Goal: Task Accomplishment & Management: Complete application form

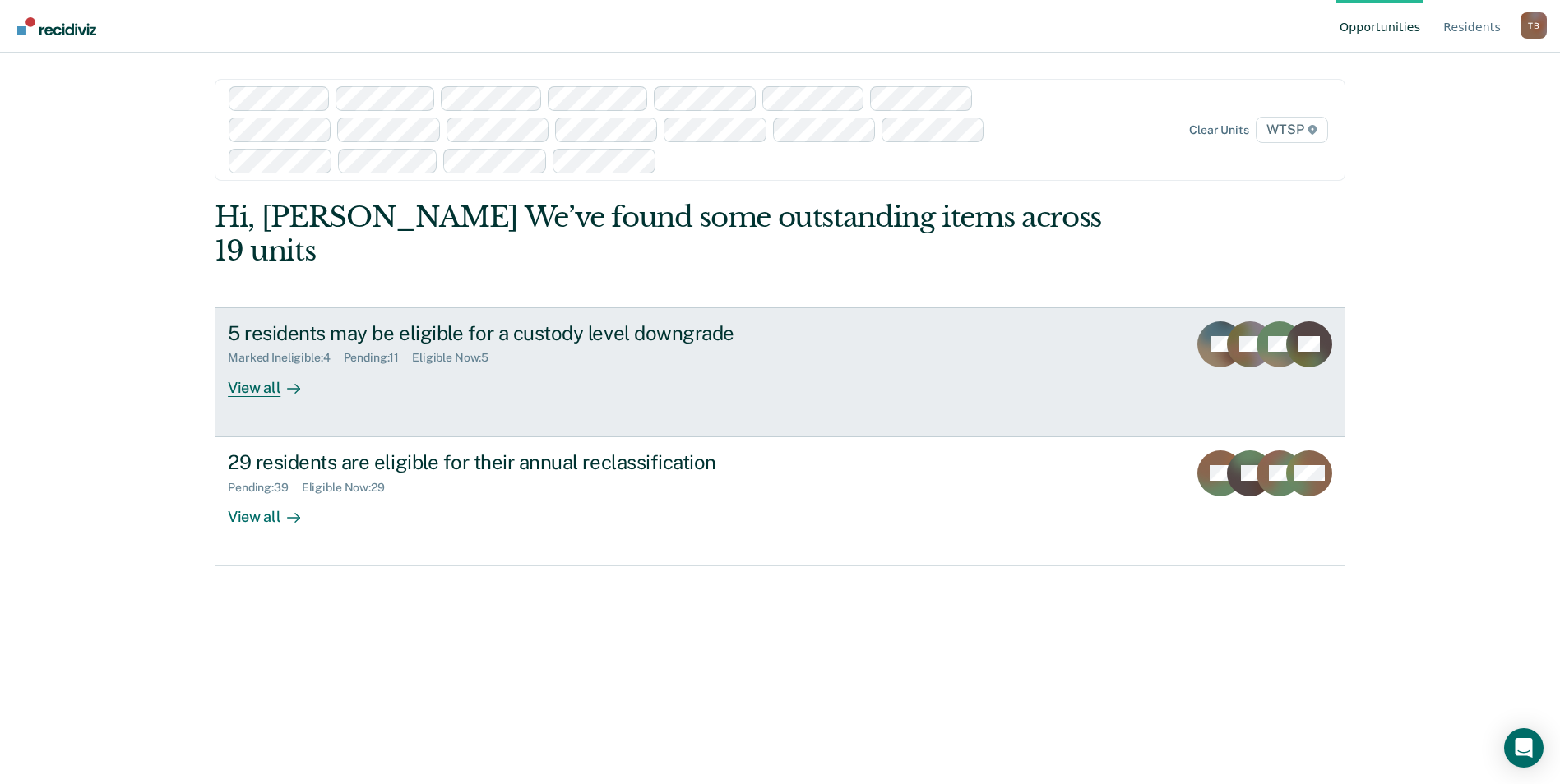
click at [847, 364] on link "5 residents may be eligible for a custody level downgrade Marked Ineligible : 4…" at bounding box center [780, 372] width 1131 height 130
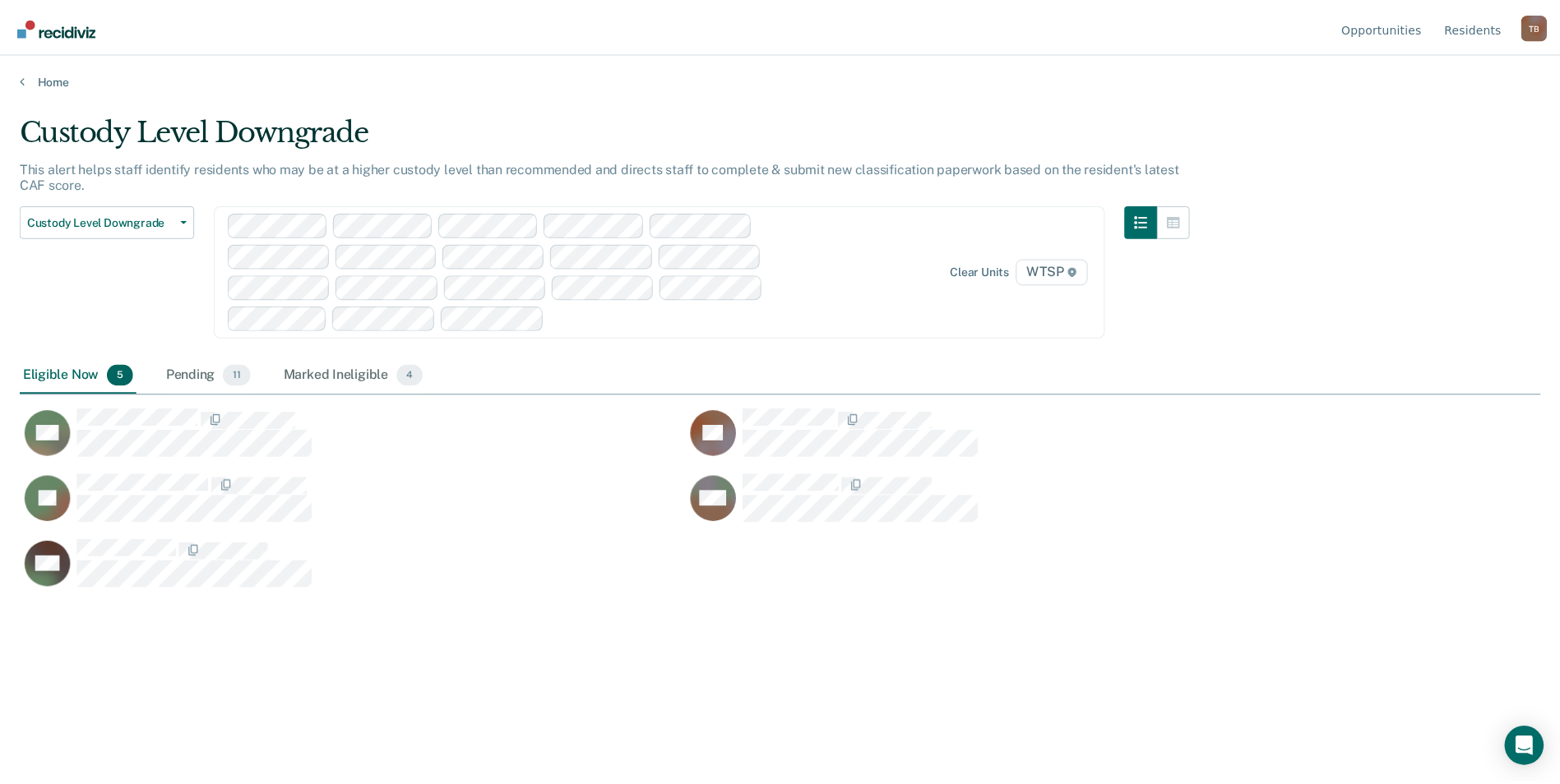
scroll to position [535, 1520]
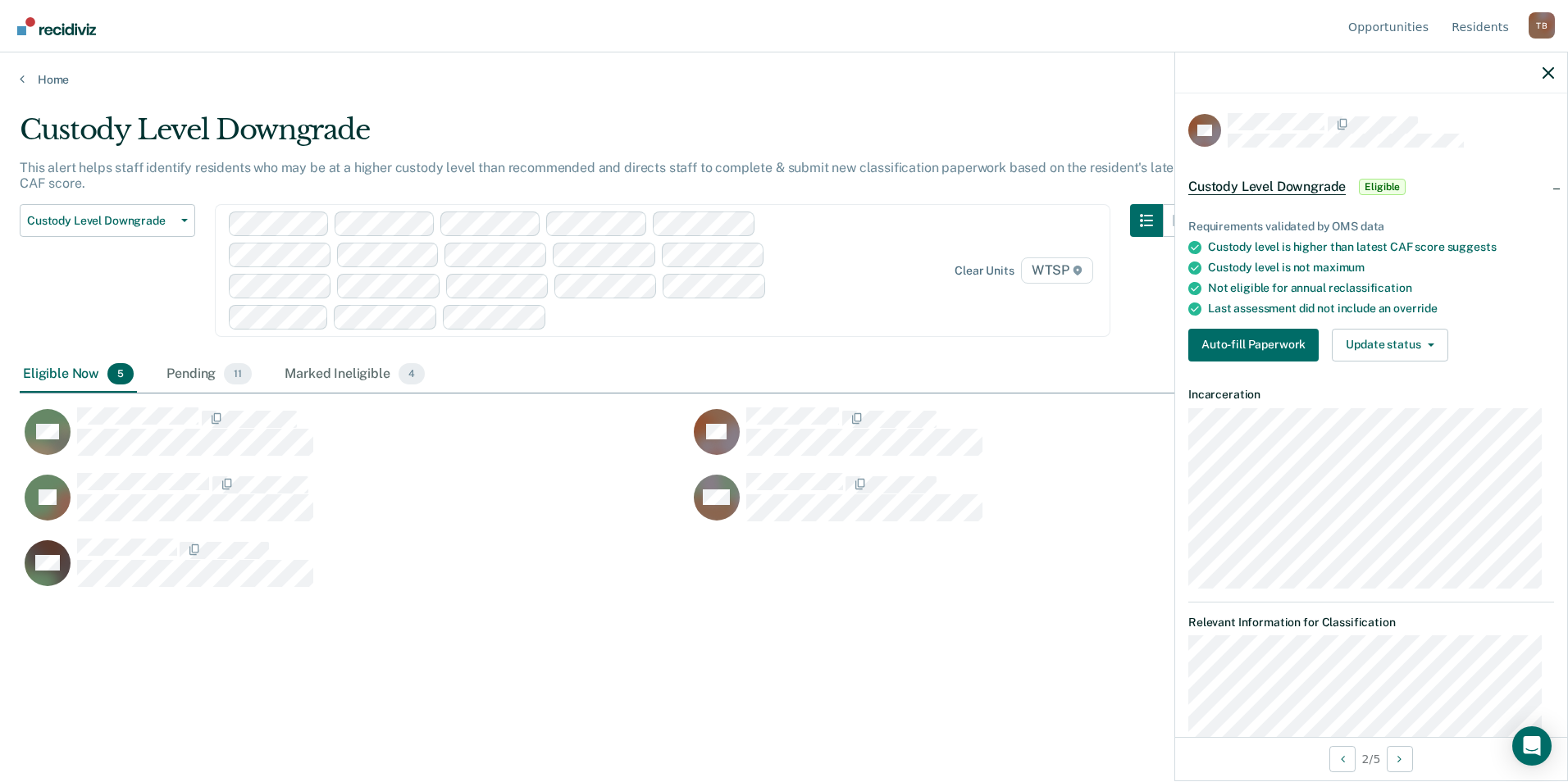
click at [139, 292] on div "Custody Level Downgrade Custody Level Downgrade Annual Reclassification Initial…" at bounding box center [107, 280] width 175 height 153
click at [1237, 341] on button "Auto-fill Paperwork" at bounding box center [1253, 345] width 130 height 33
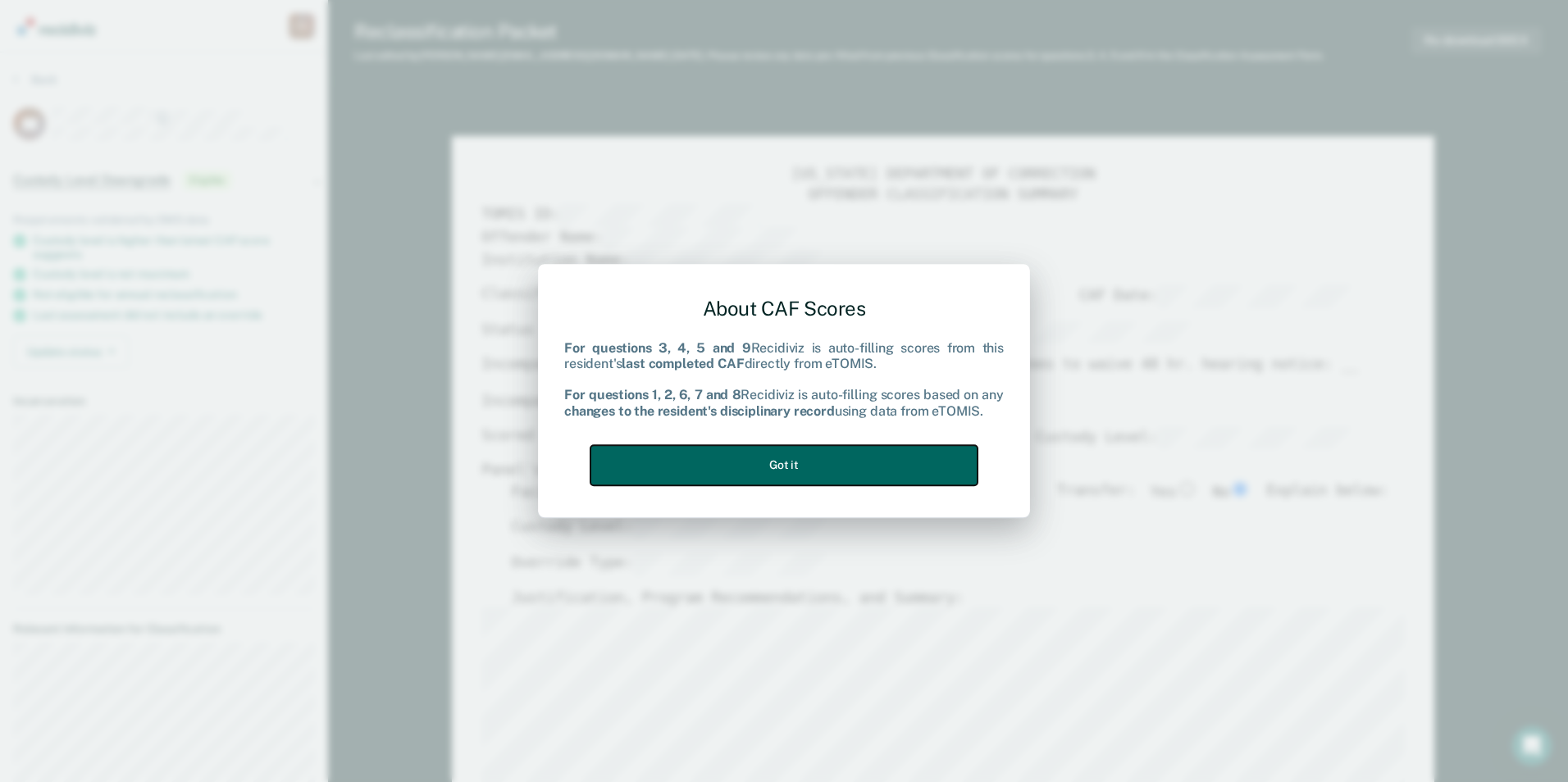
click at [954, 467] on button "Got it" at bounding box center [784, 466] width 387 height 40
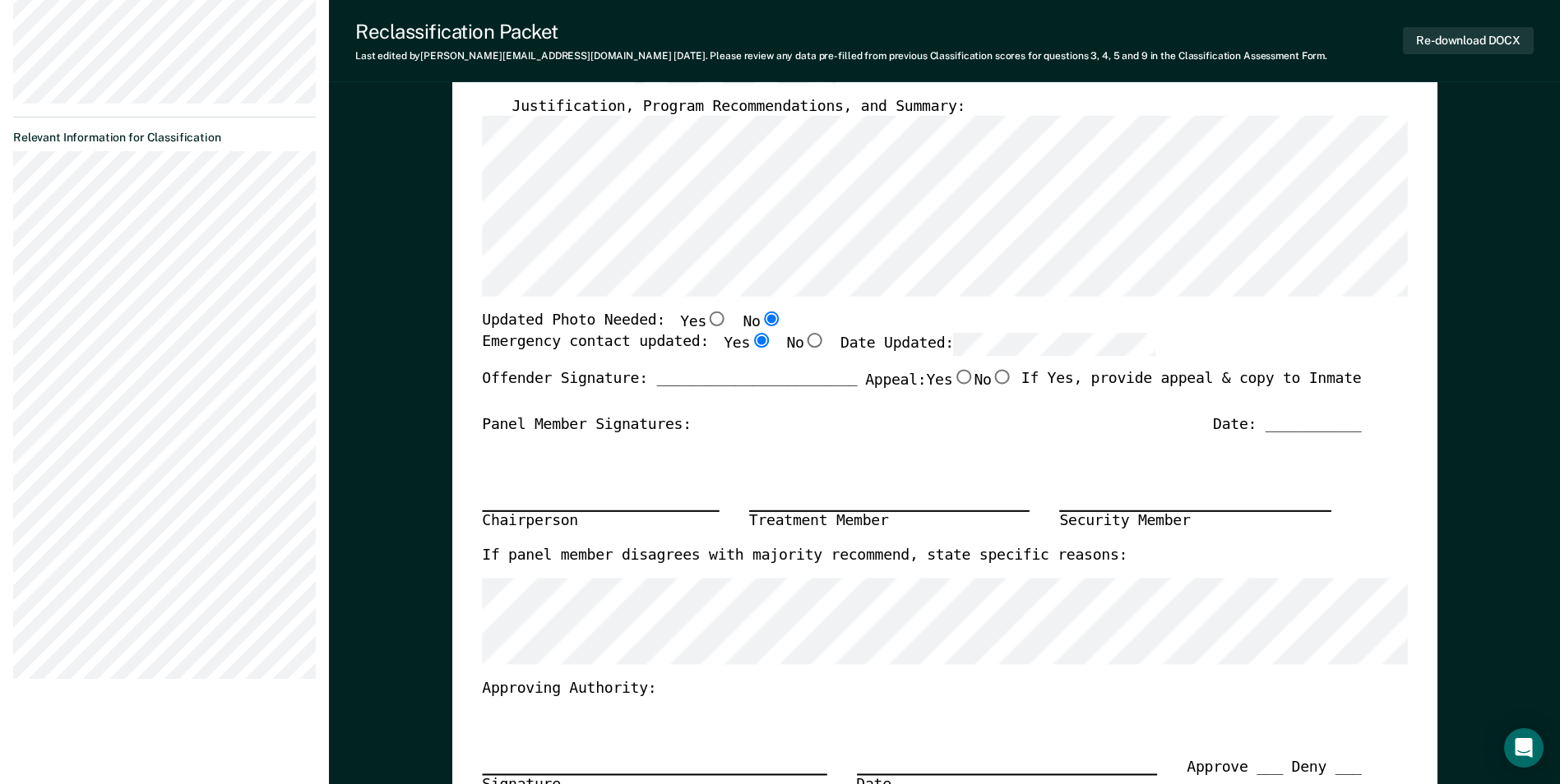
scroll to position [411, 0]
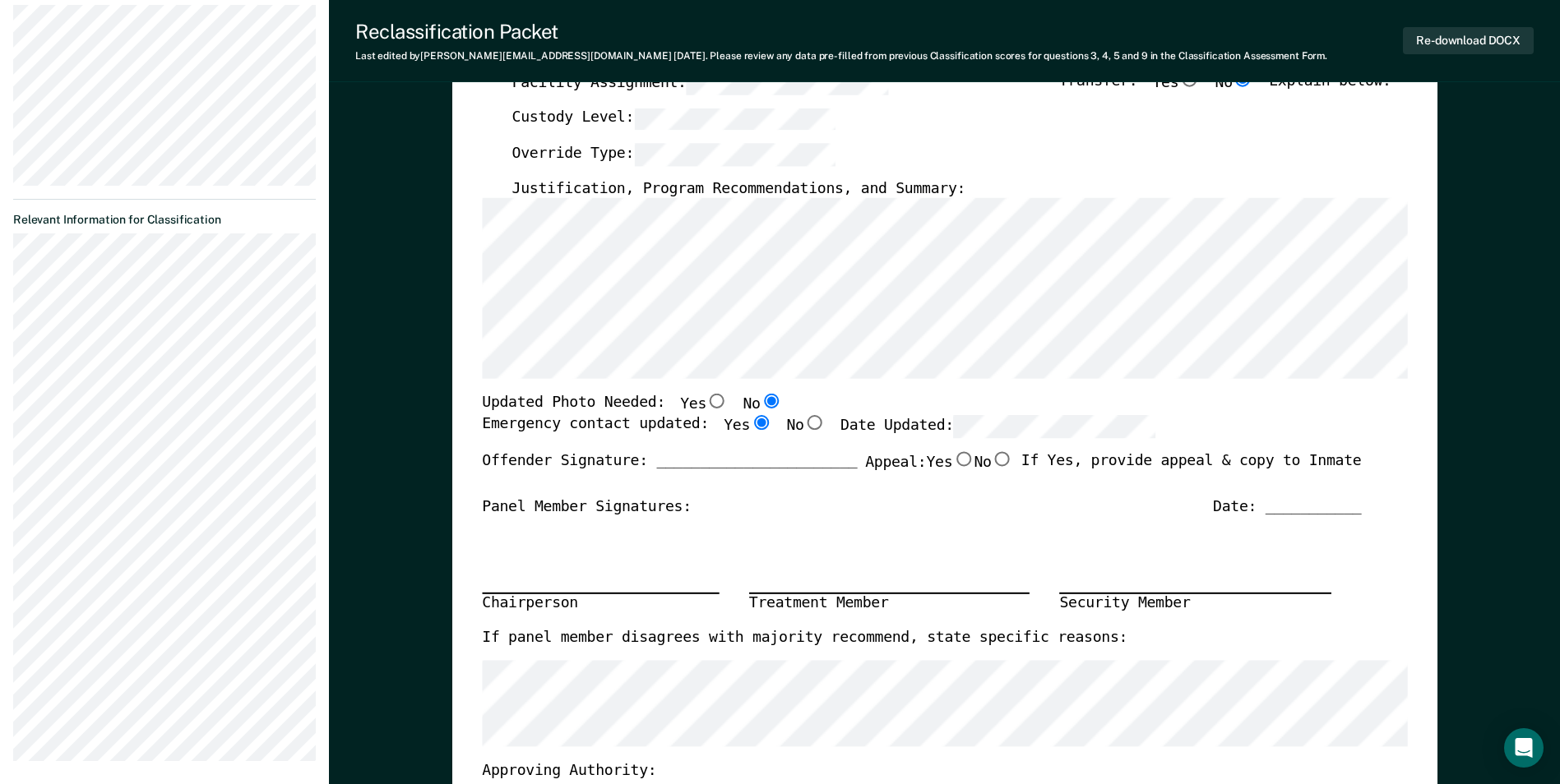
click at [1316, 174] on div "Override Type:" at bounding box center [951, 162] width 879 height 36
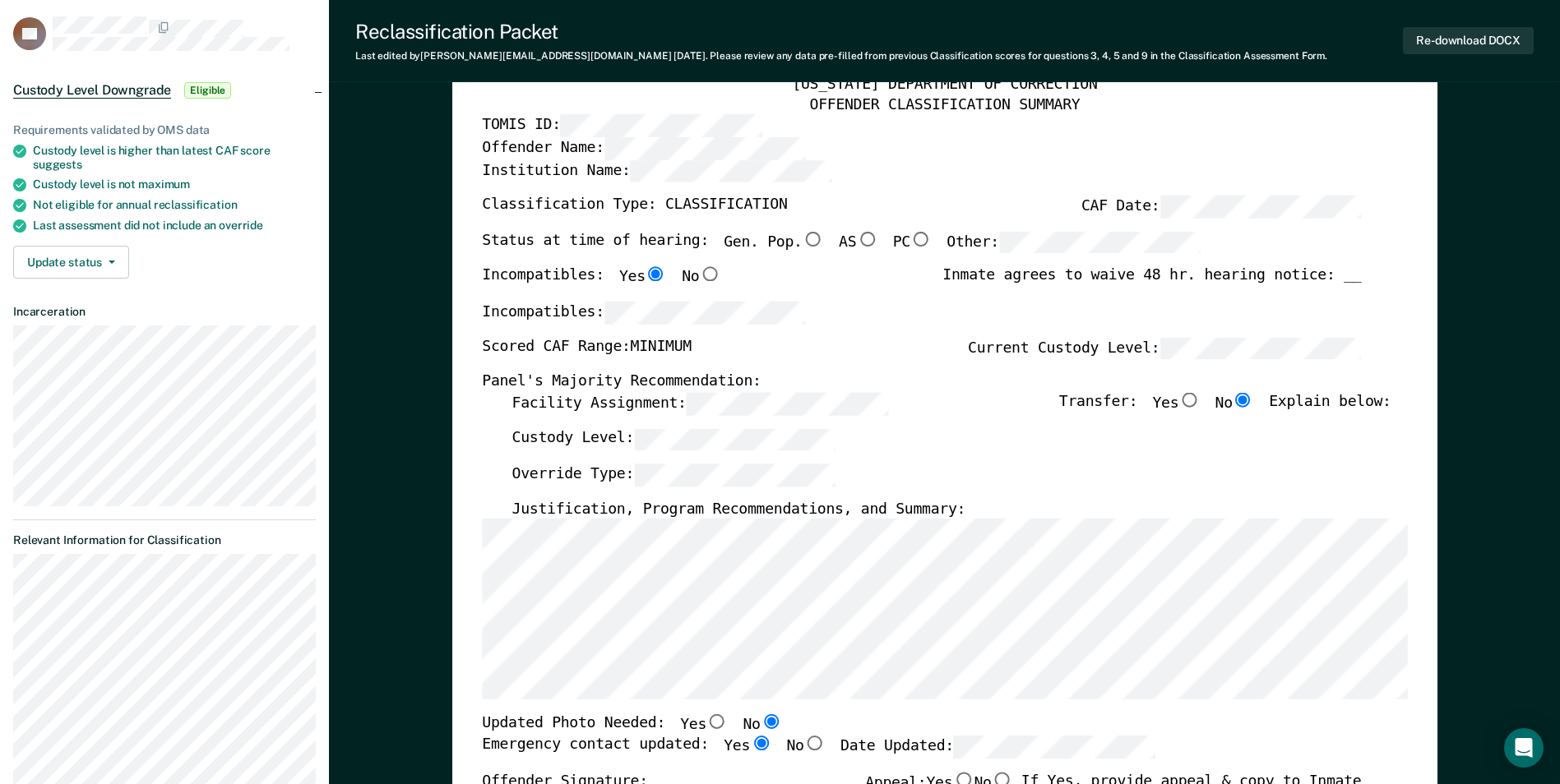
scroll to position [82, 0]
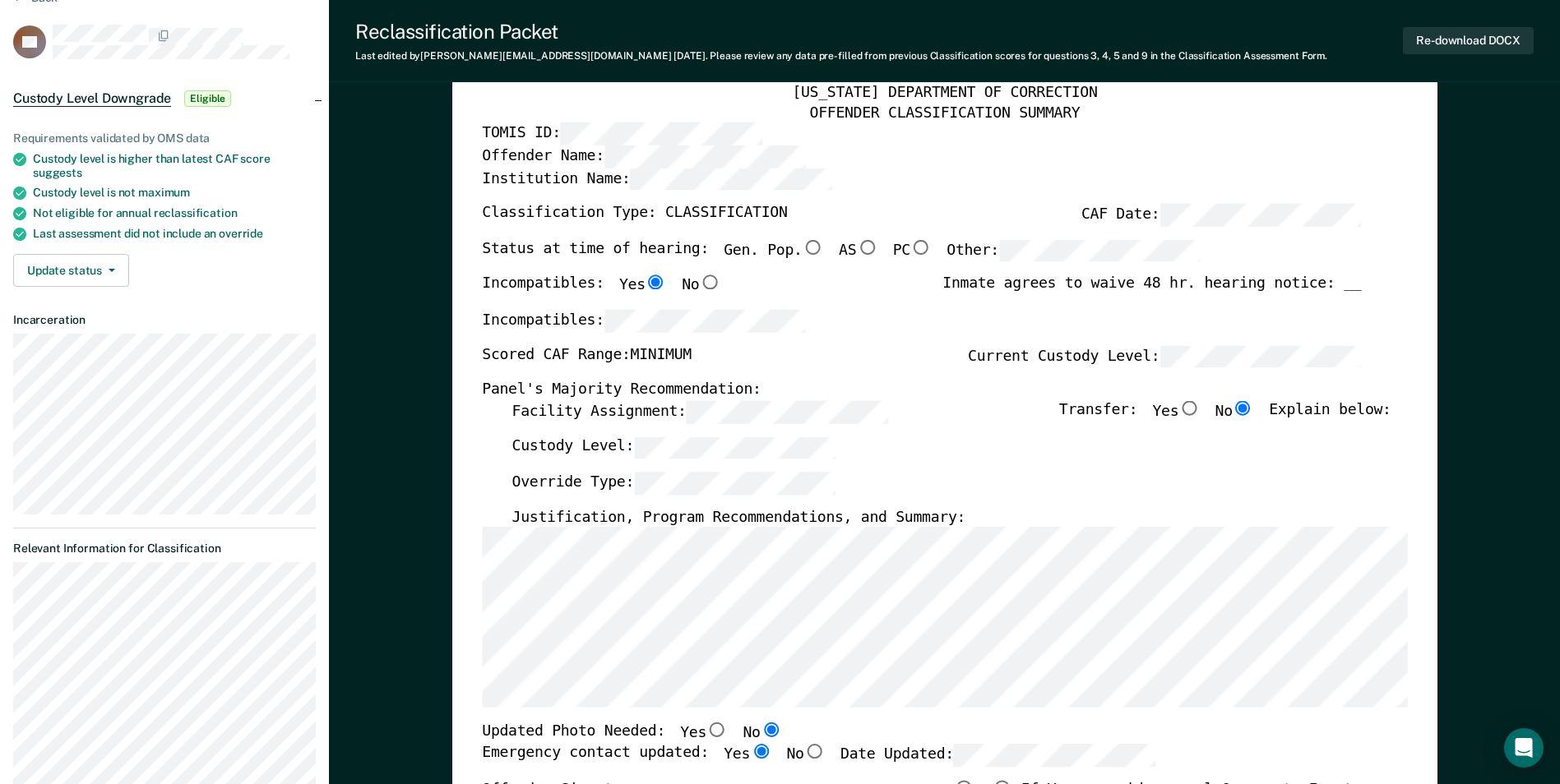
click at [1302, 341] on div "Incompatibles:" at bounding box center [921, 327] width 879 height 36
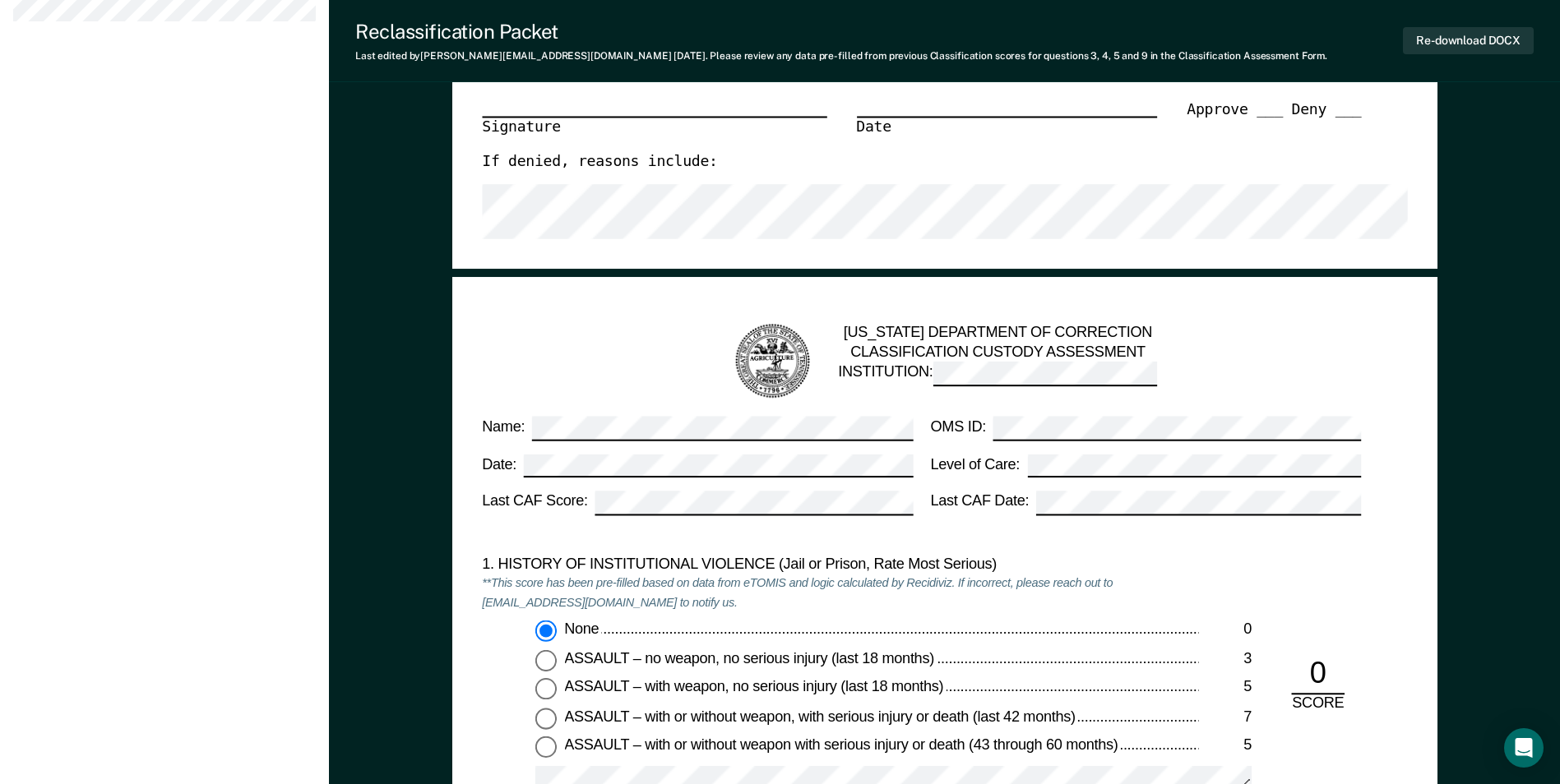
scroll to position [1480, 0]
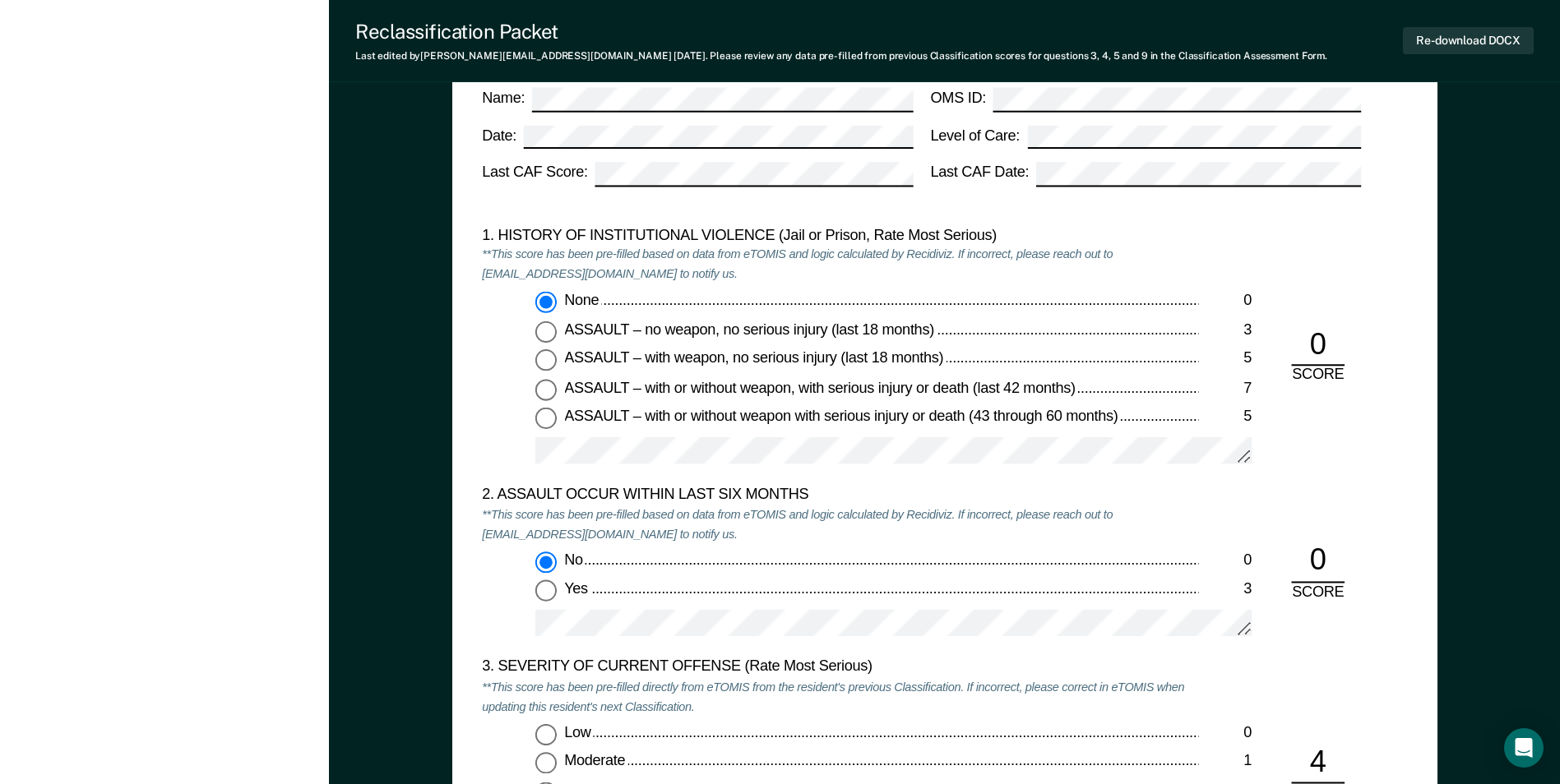
click at [548, 331] on input "ASSAULT – no weapon, no serious injury (last 18 months) 3" at bounding box center [545, 331] width 21 height 21
type textarea "x"
radio input "false"
radio input "true"
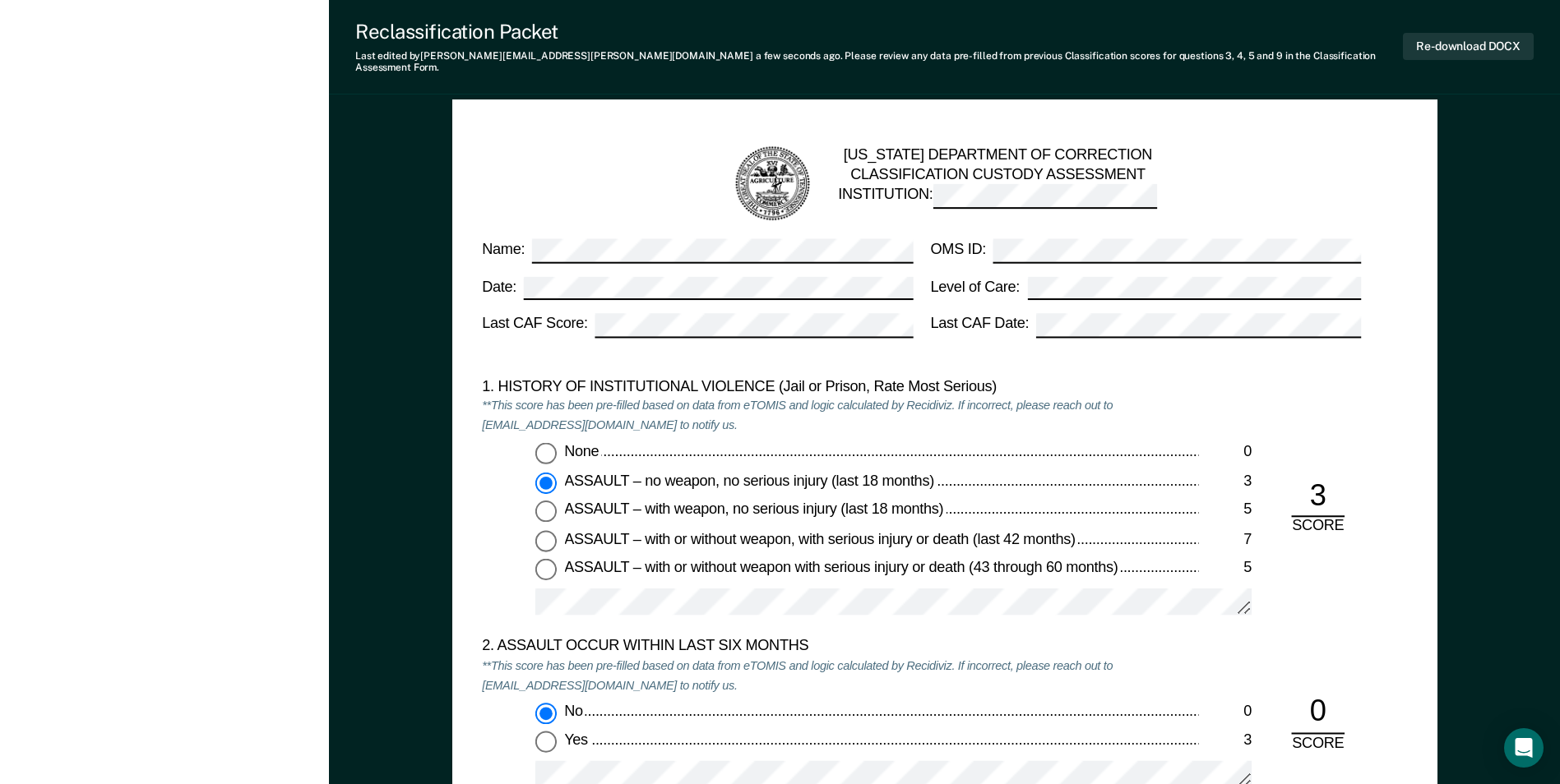
scroll to position [1316, 0]
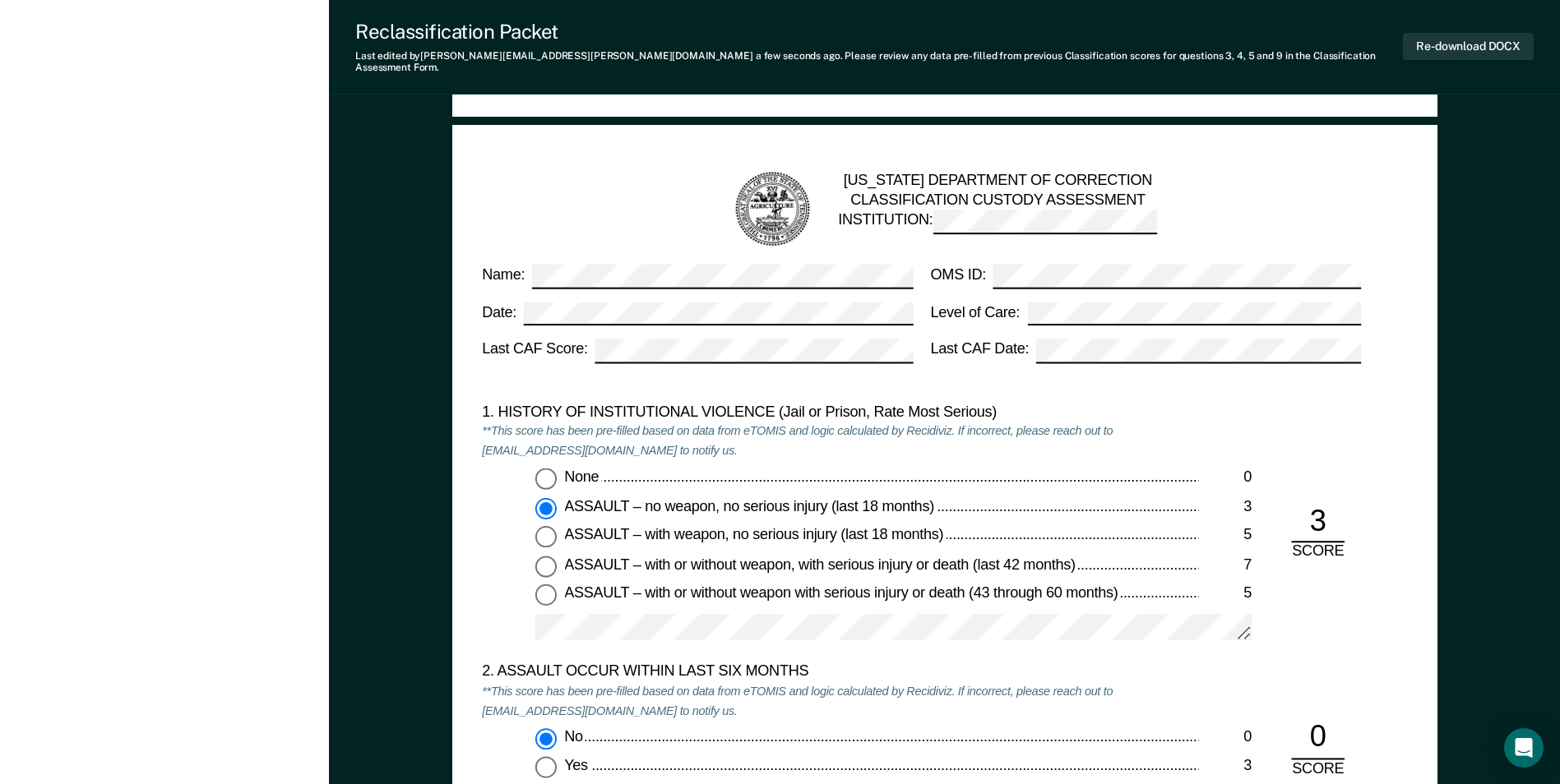
click at [546, 469] on input "None 0" at bounding box center [545, 479] width 21 height 21
type textarea "x"
radio input "true"
radio input "false"
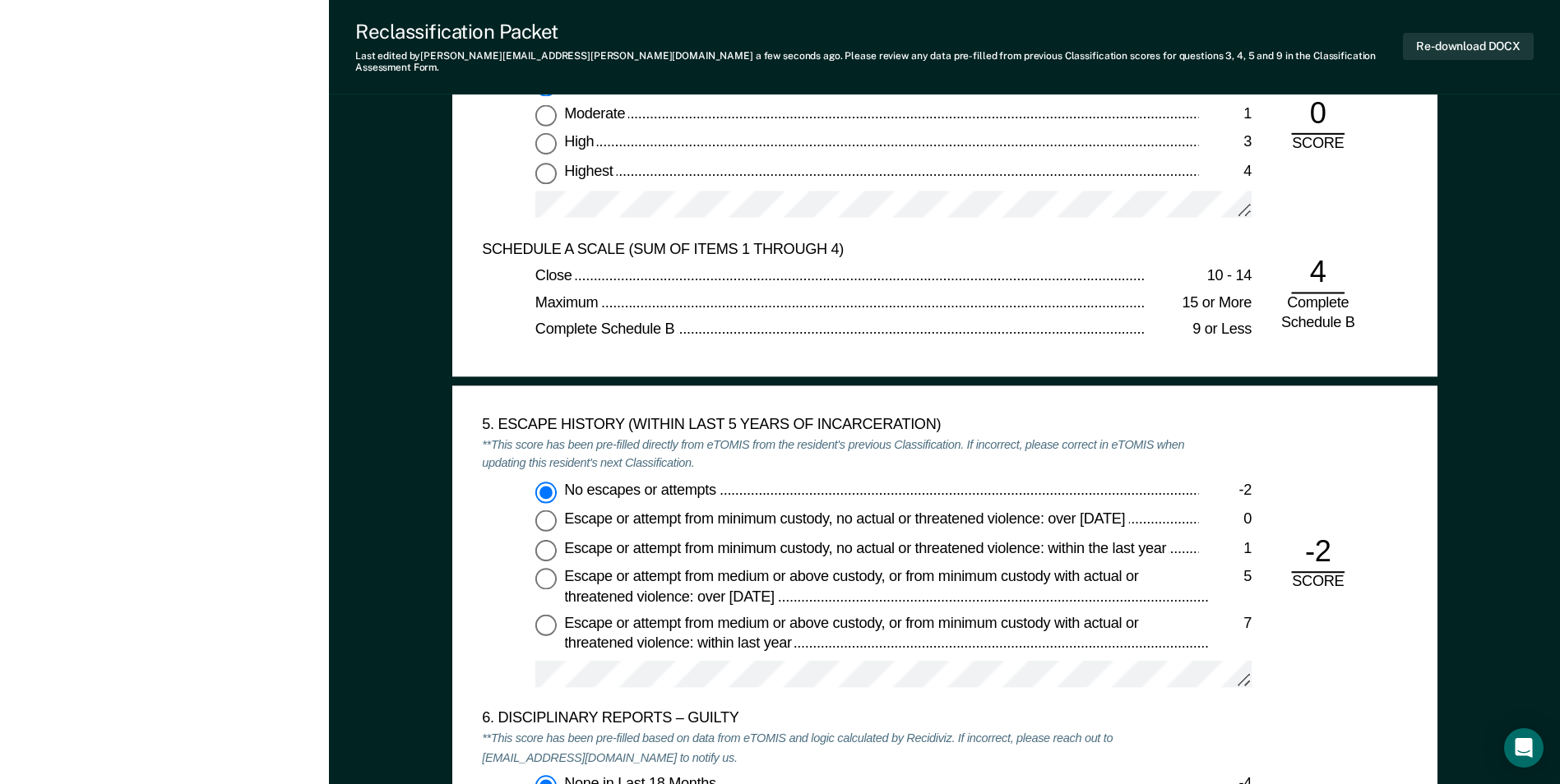
scroll to position [2630, 0]
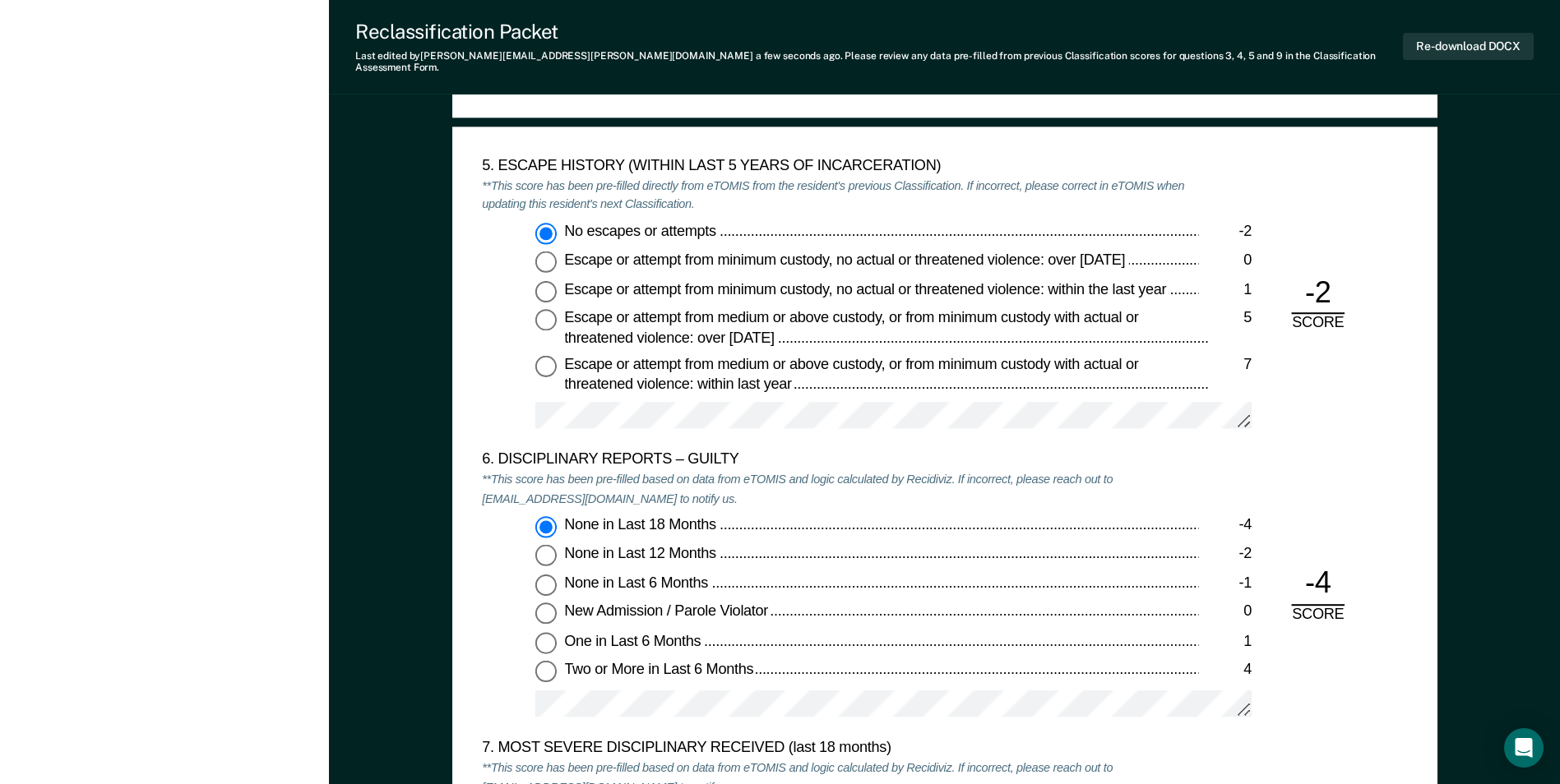
click at [1466, 417] on div "[US_STATE] DEPARTMENT OF CORRECTION OFFENDER CLASSIFICATION SUMMARY TOMIS ID: O…" at bounding box center [944, 213] width 1231 height 5459
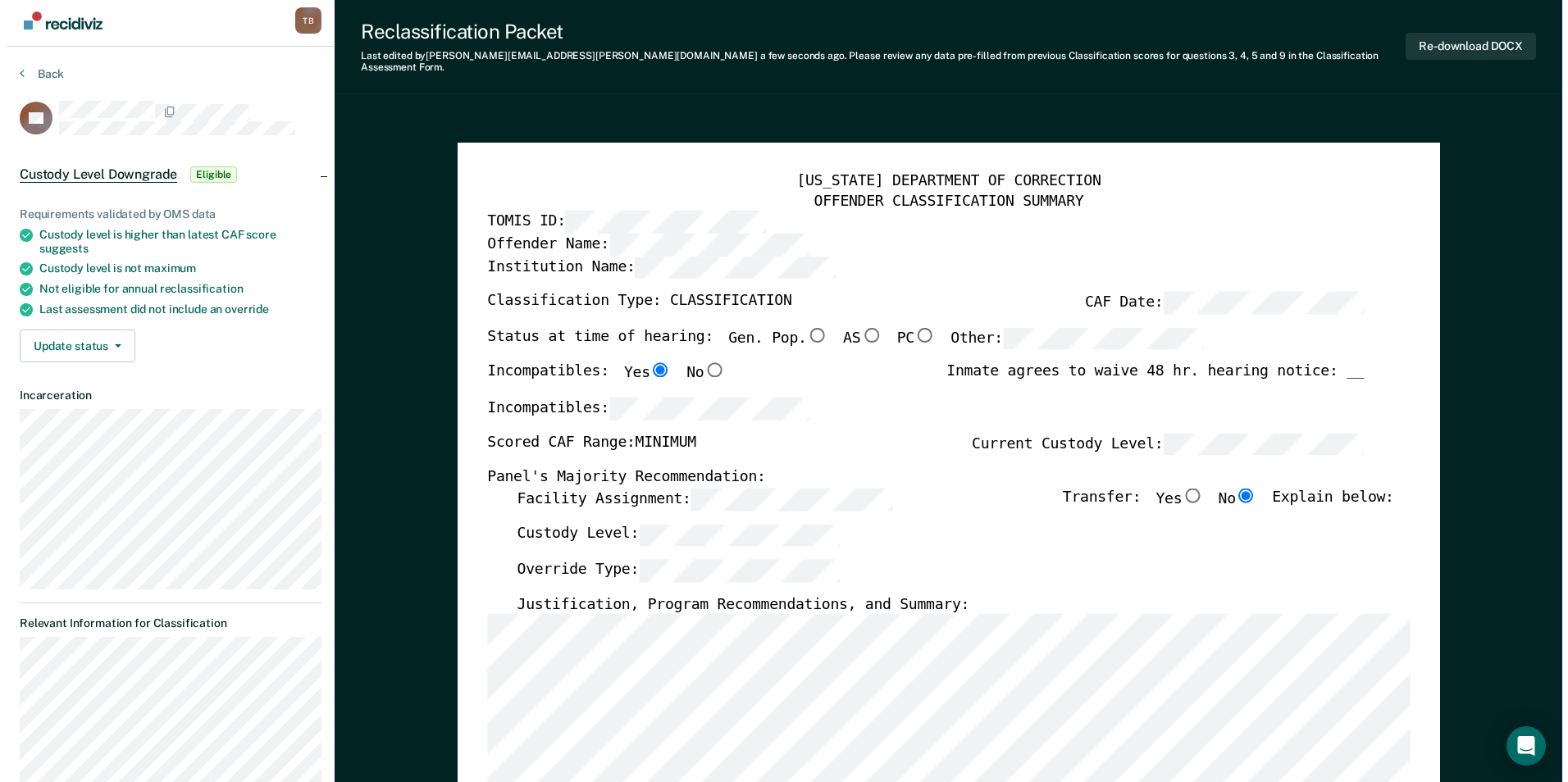
scroll to position [0, 0]
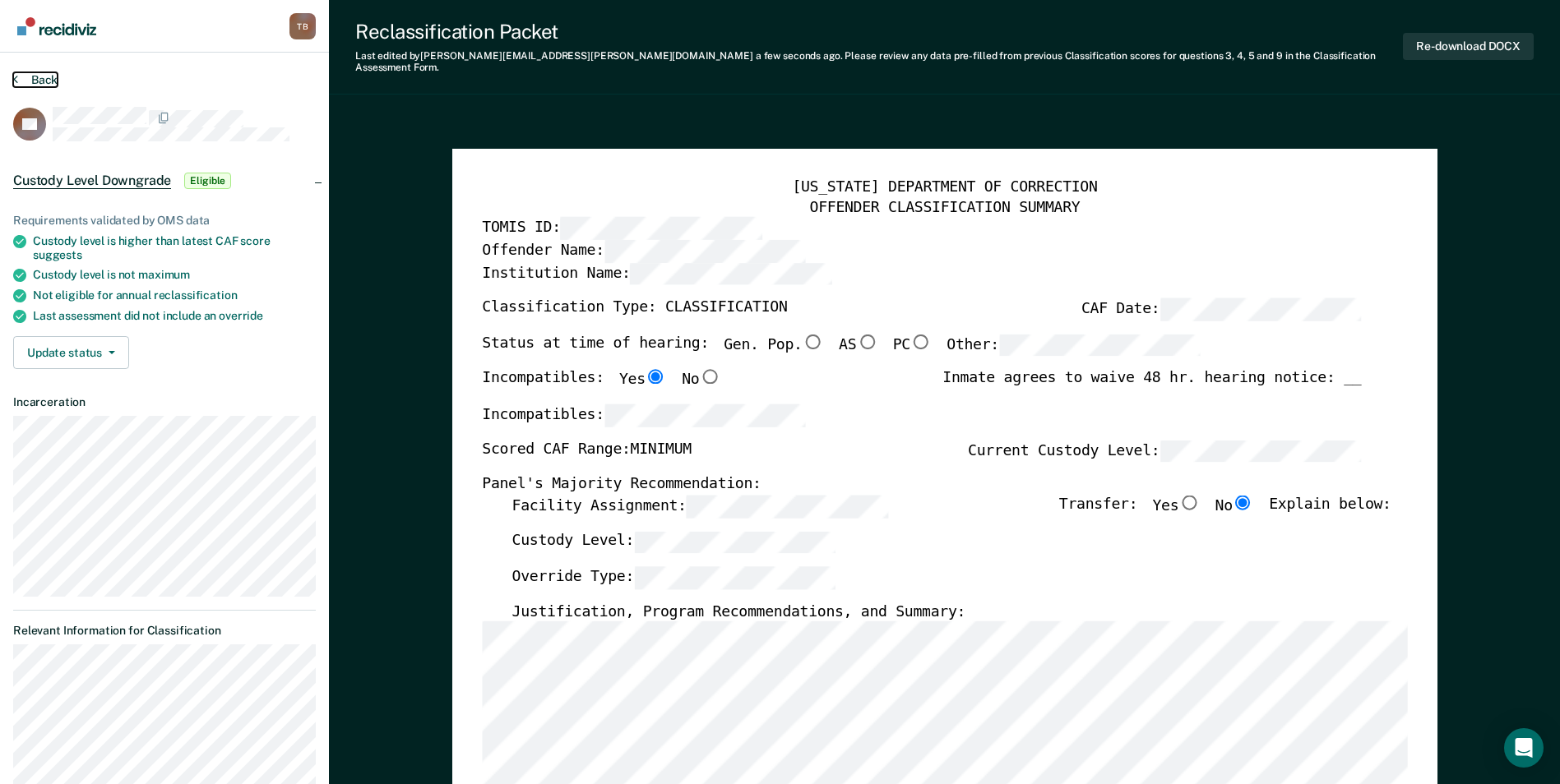
click at [32, 82] on button "Back" at bounding box center [35, 80] width 45 height 15
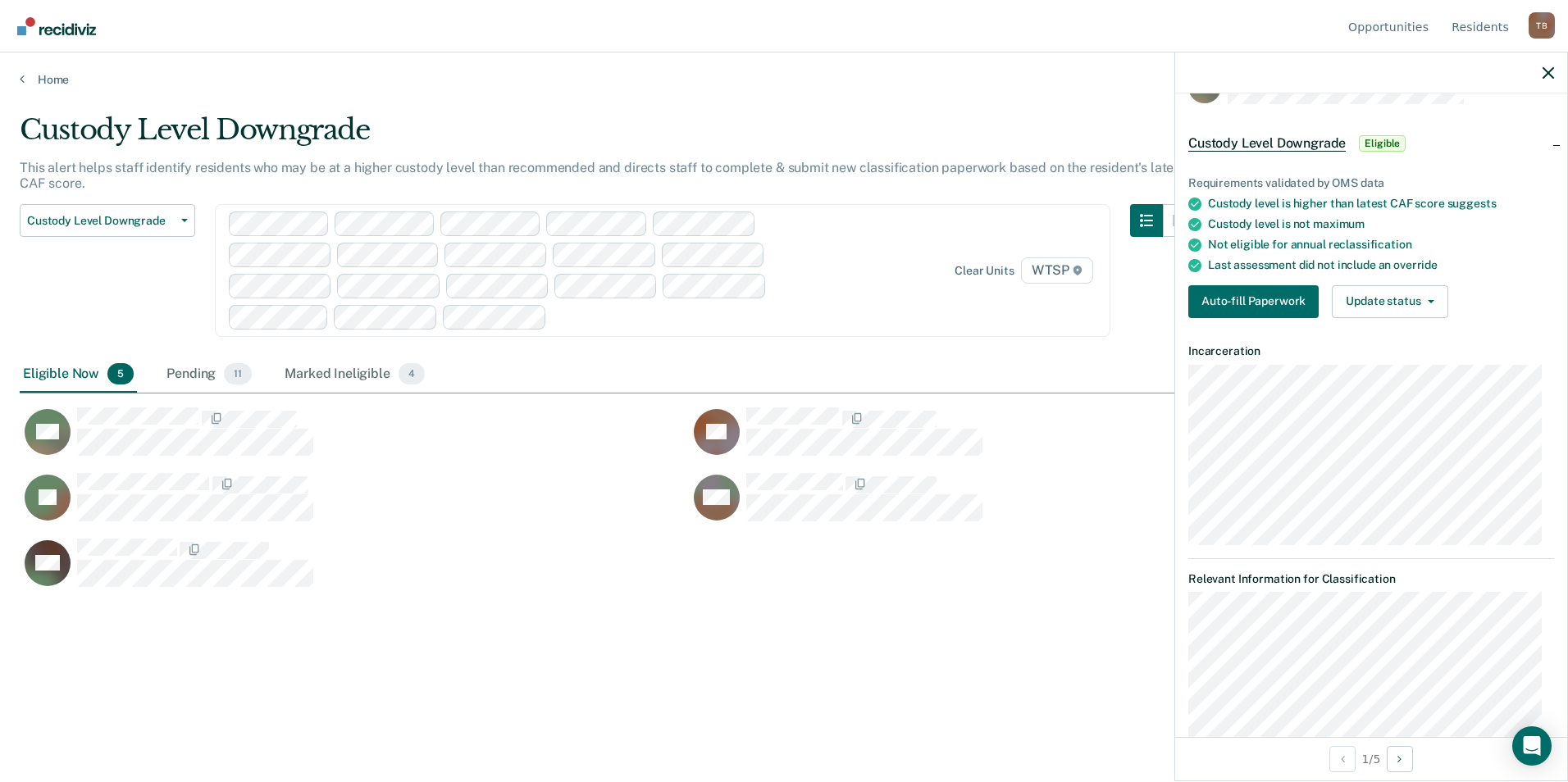
scroll to position [40, 0]
click at [1252, 308] on button "Auto-fill Paperwork" at bounding box center [1253, 305] width 130 height 33
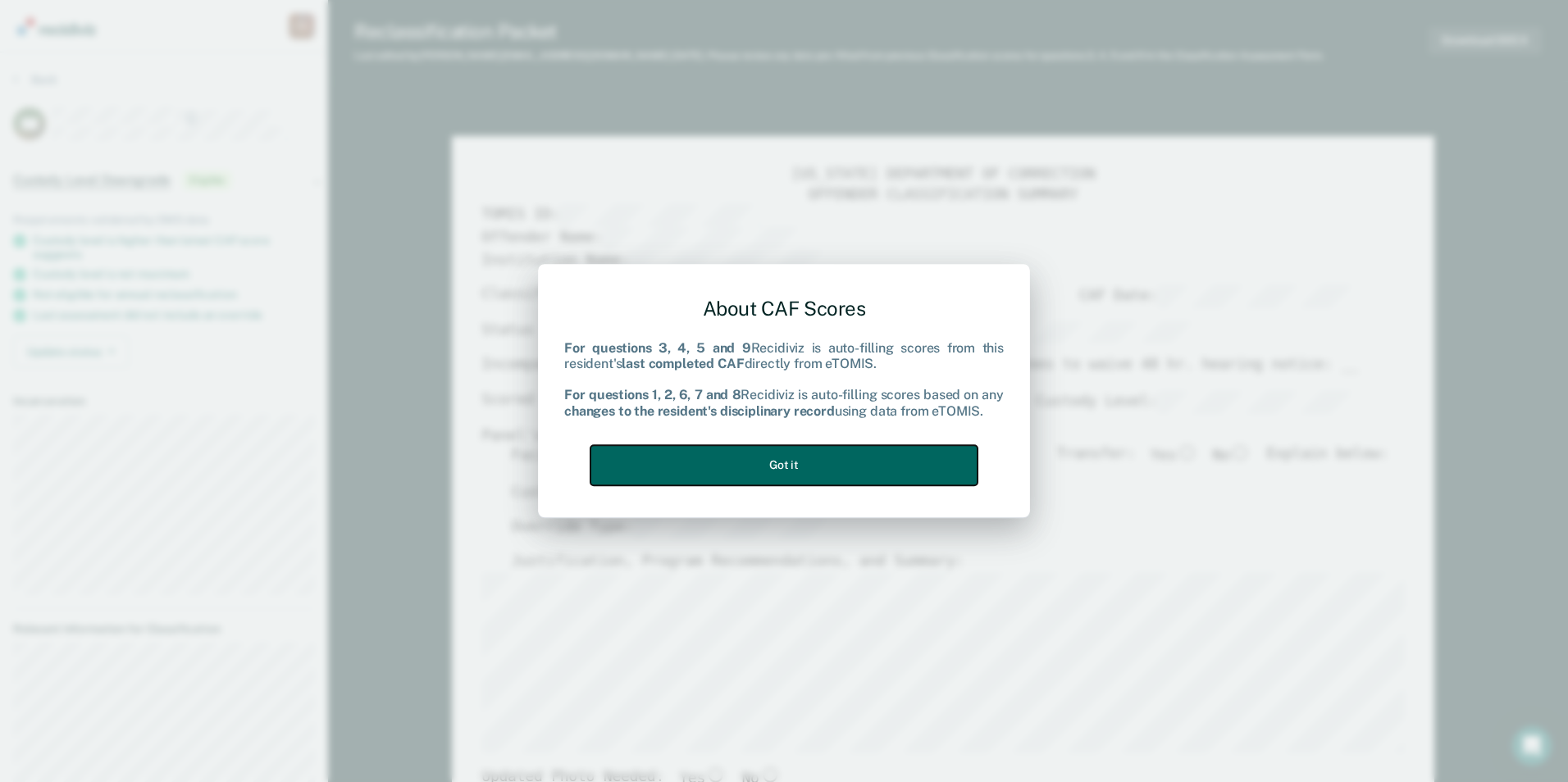
click at [958, 465] on button "Got it" at bounding box center [784, 466] width 387 height 40
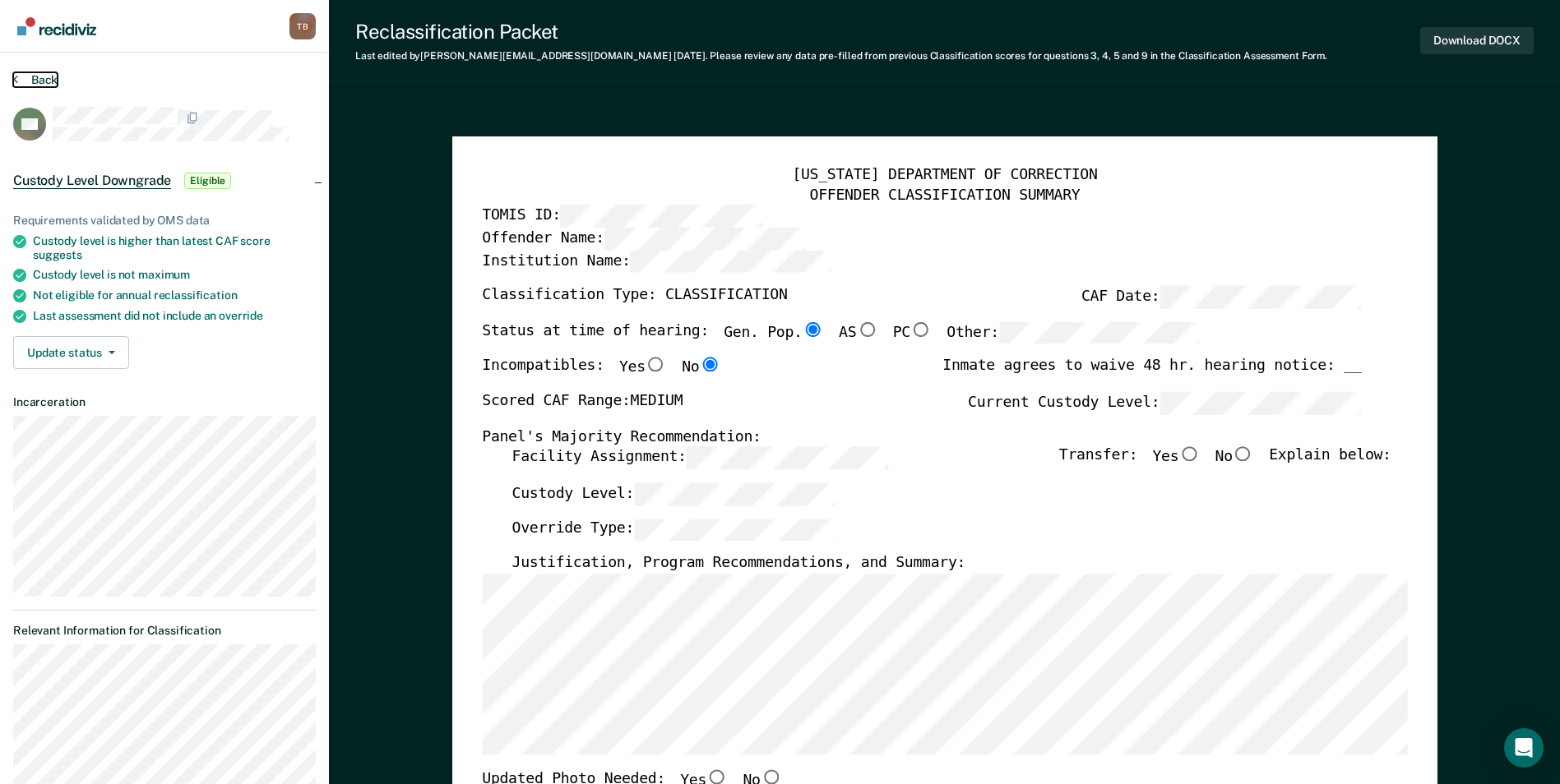
click at [22, 77] on button "Back" at bounding box center [35, 80] width 45 height 15
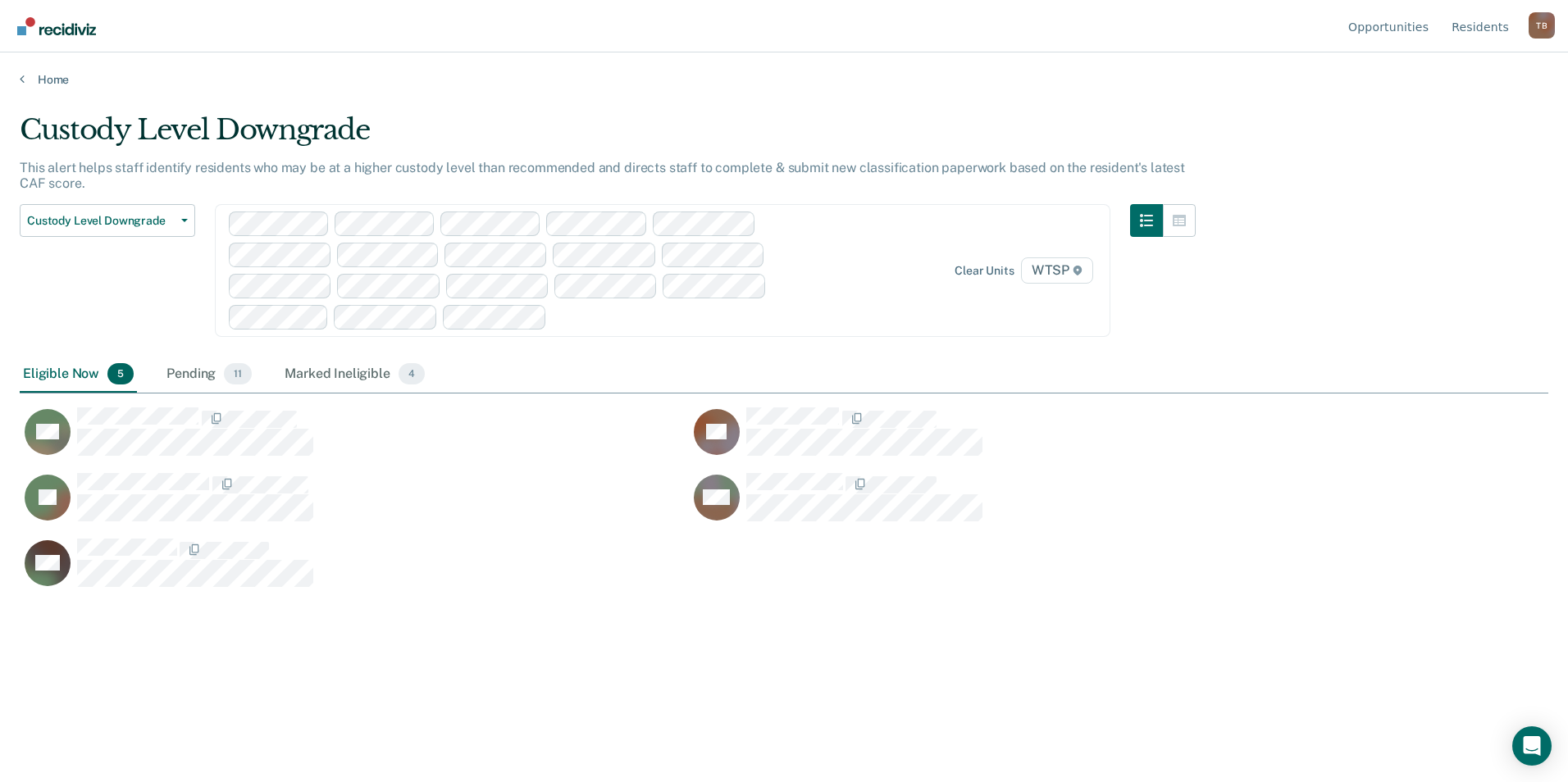
scroll to position [534, 1517]
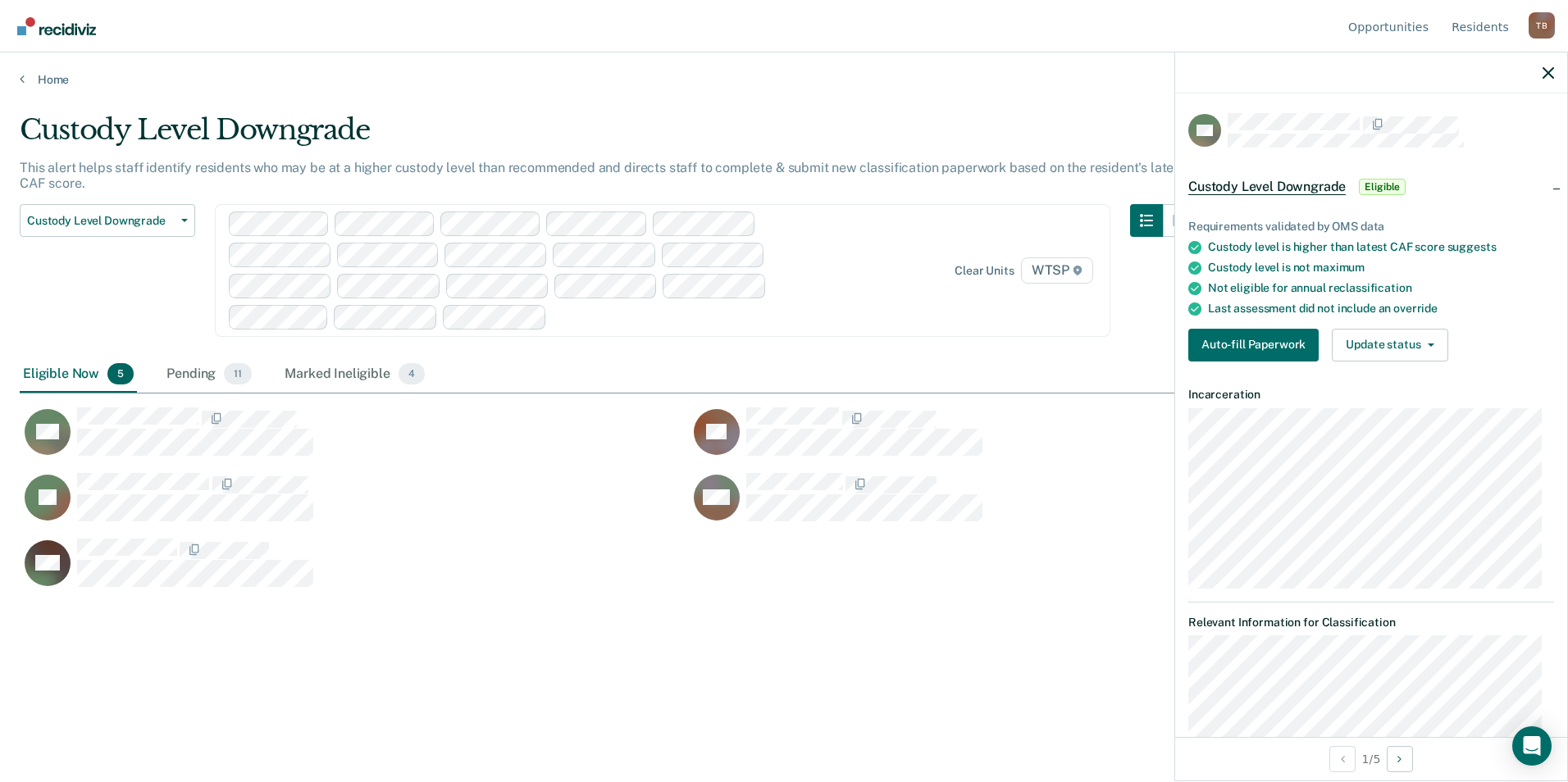
click at [133, 317] on div "Custody Level Downgrade Custody Level Downgrade Annual Reclassification Initial…" at bounding box center [107, 280] width 175 height 153
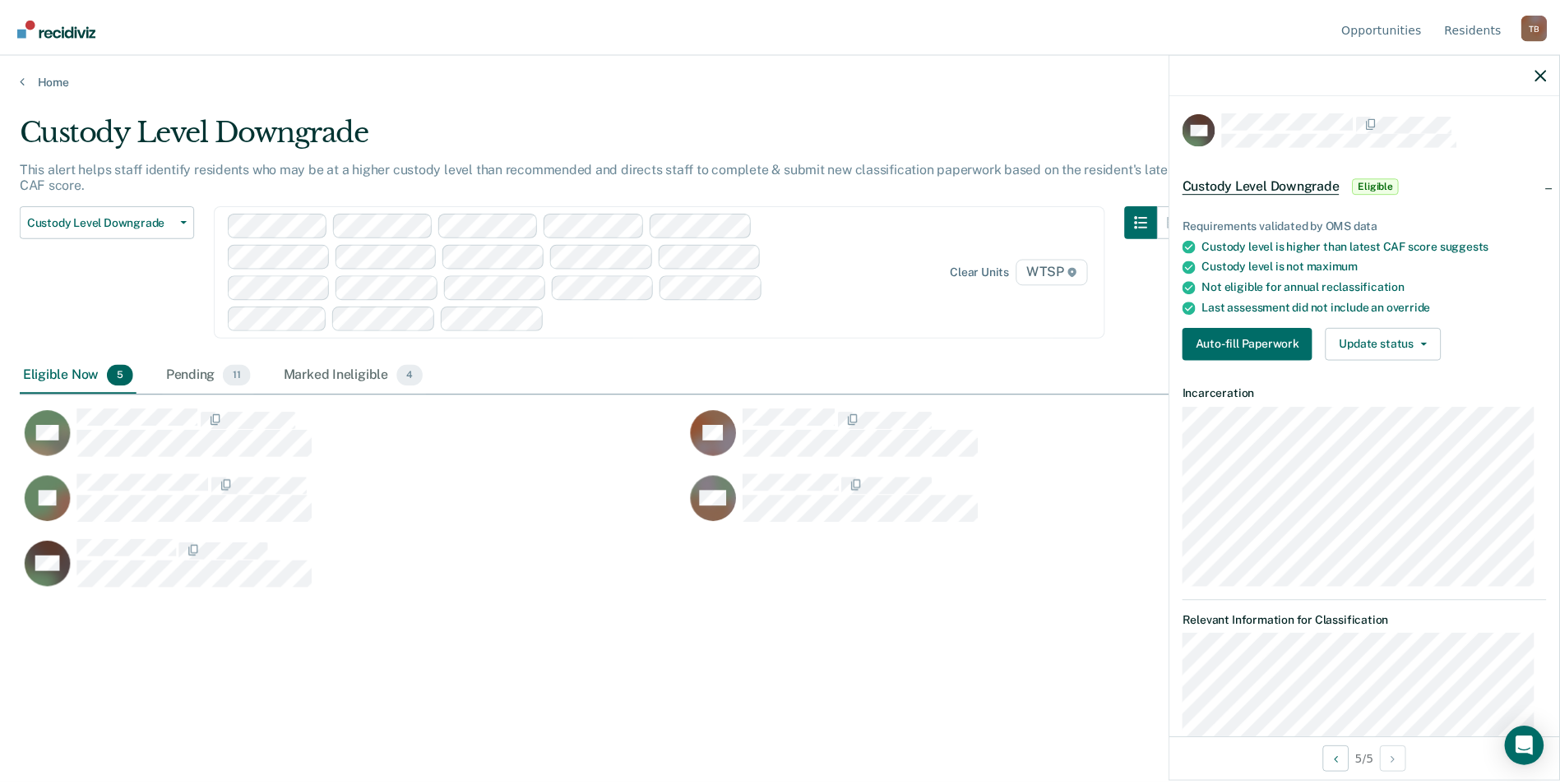
scroll to position [0, 0]
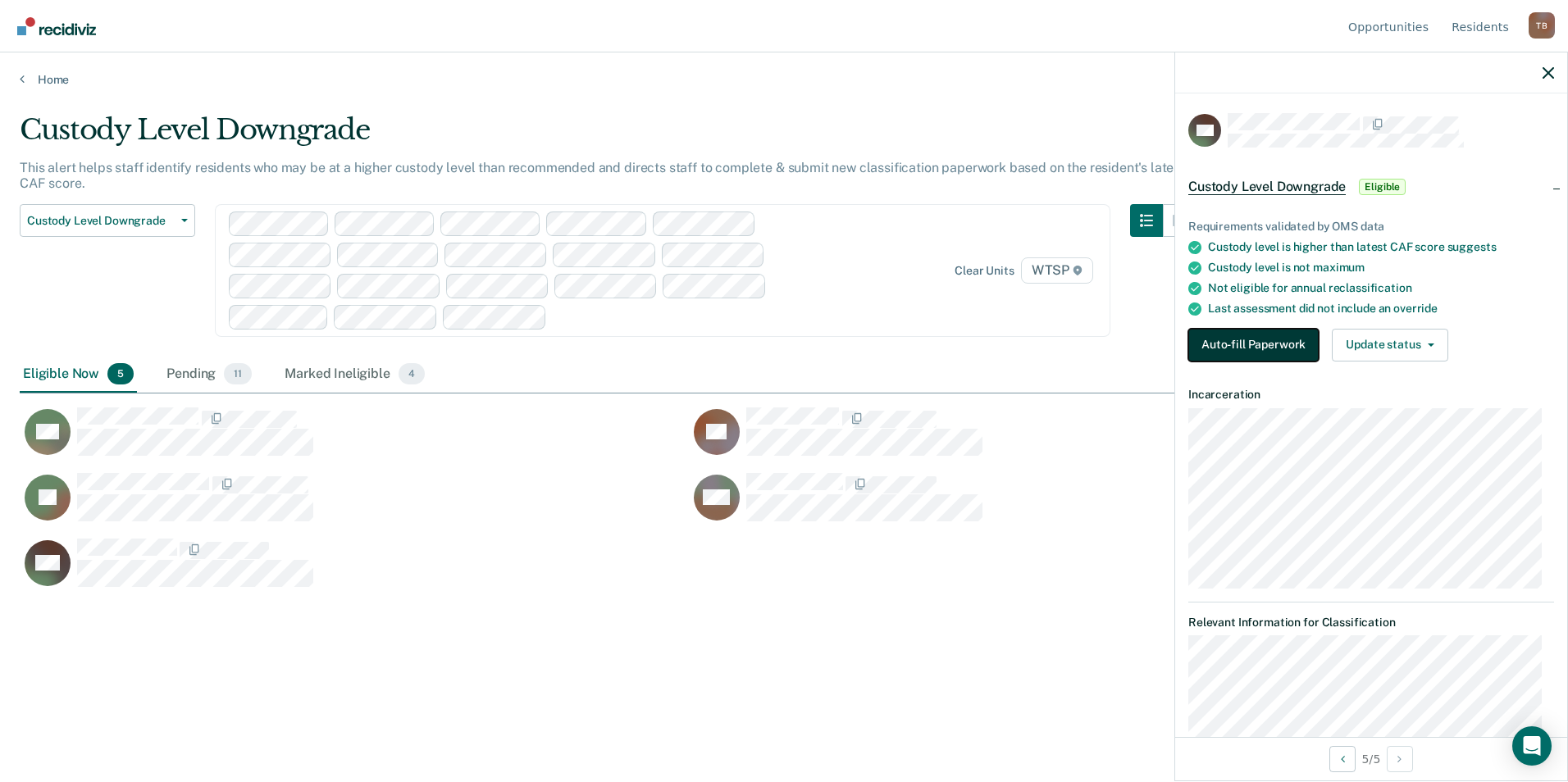
click at [1237, 350] on button "Auto-fill Paperwork" at bounding box center [1253, 345] width 130 height 33
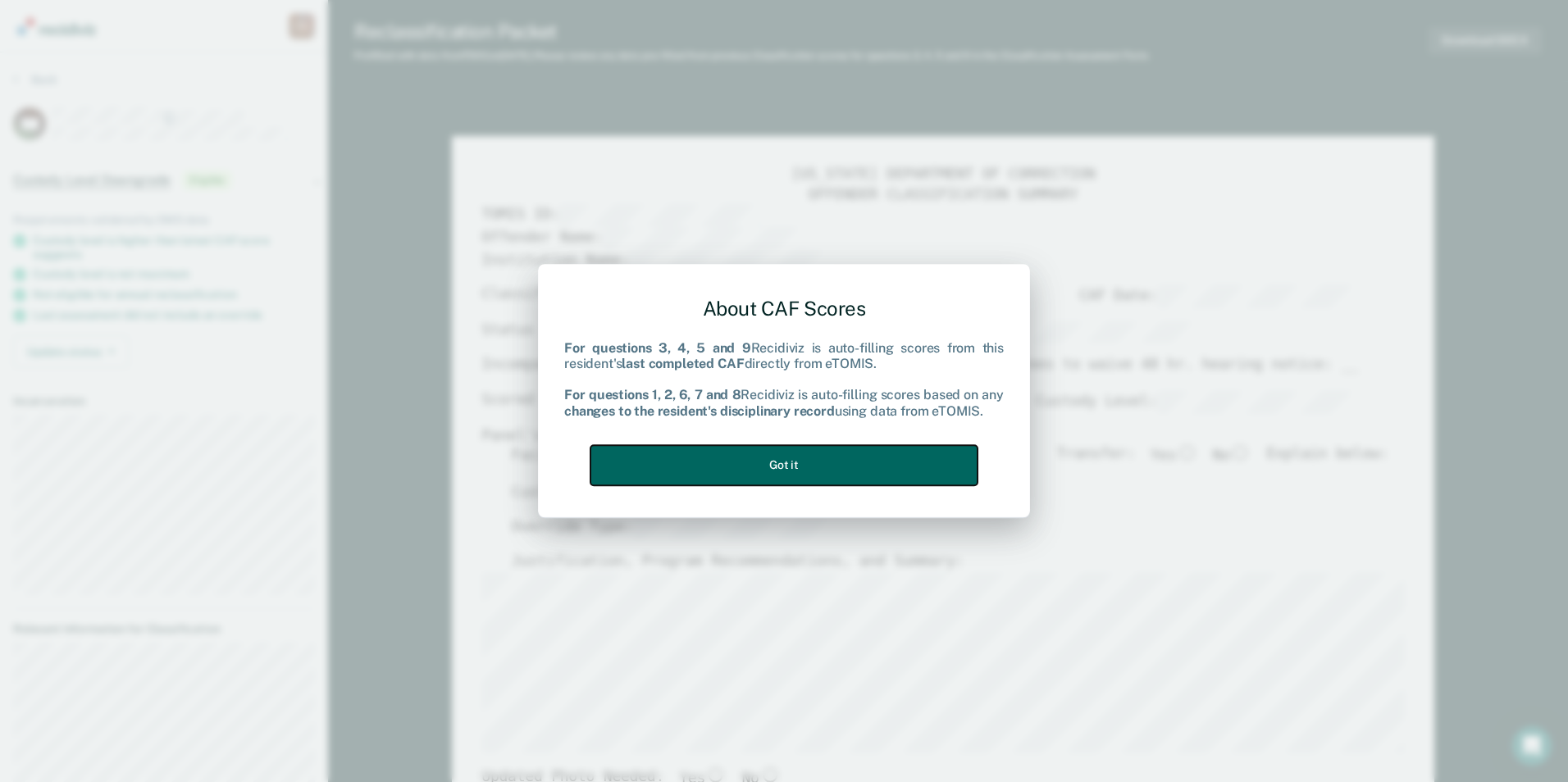
click at [881, 479] on button "Got it" at bounding box center [784, 466] width 387 height 40
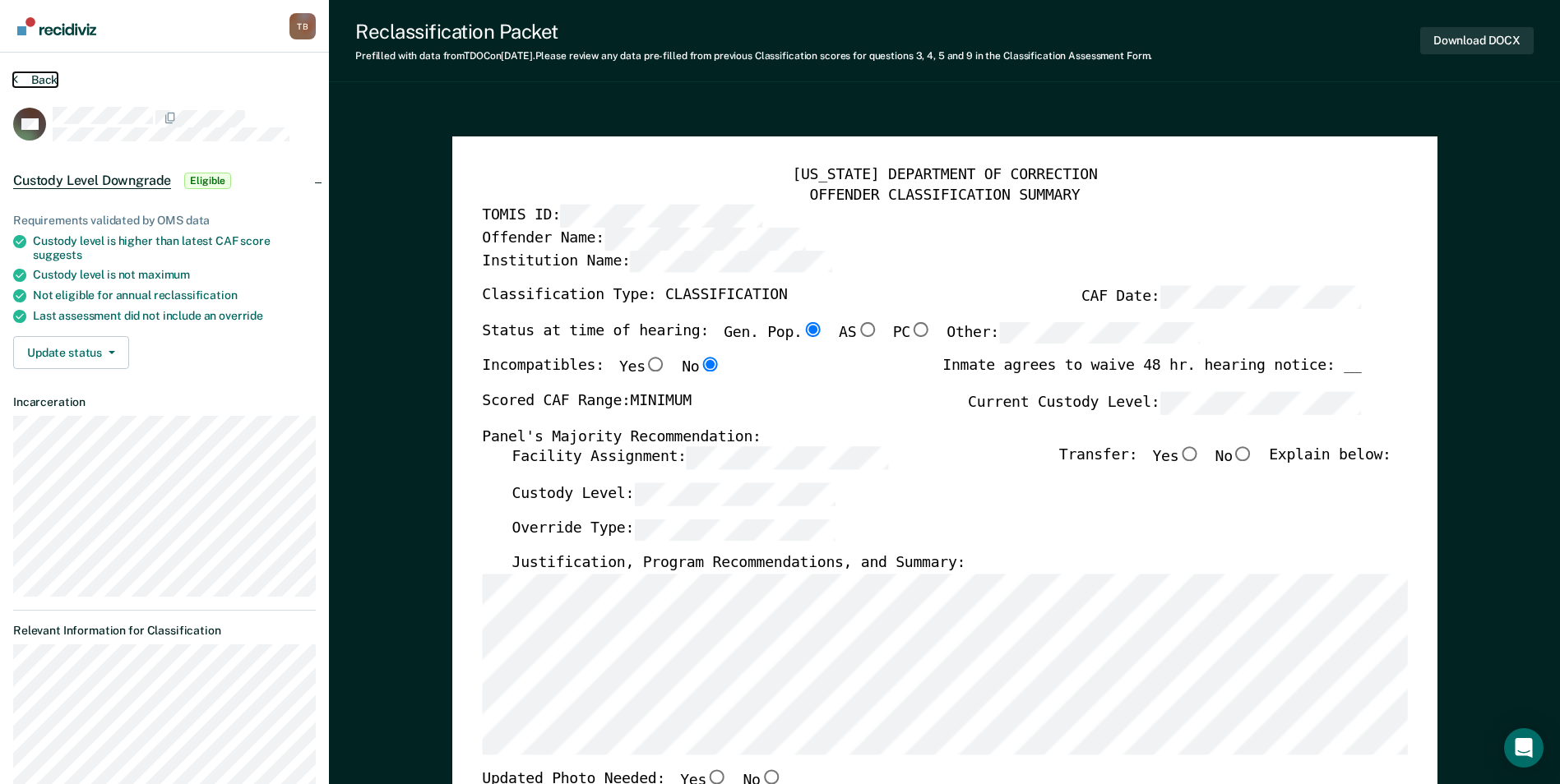
click at [34, 80] on button "Back" at bounding box center [35, 80] width 45 height 15
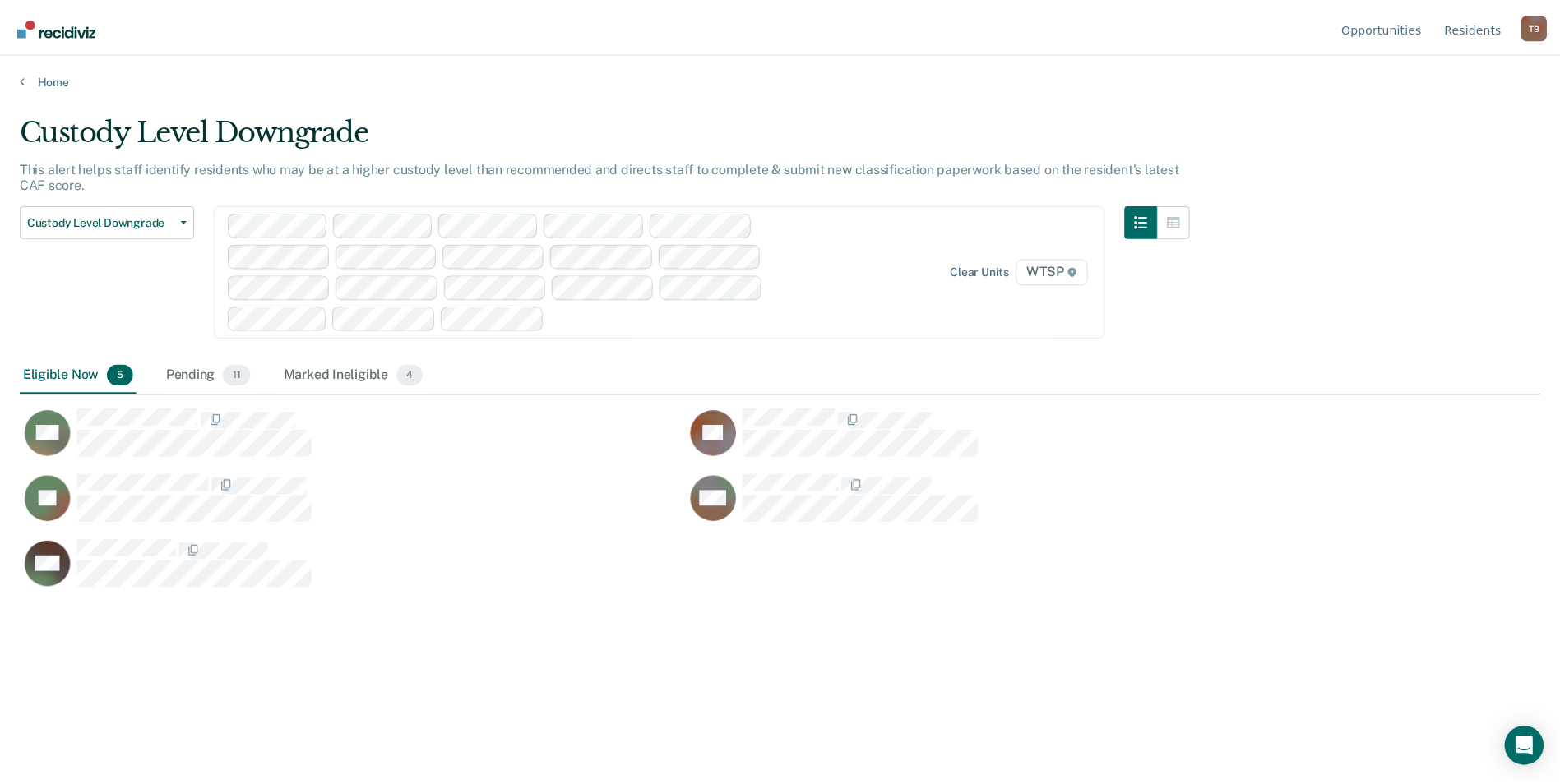
scroll to position [535, 1520]
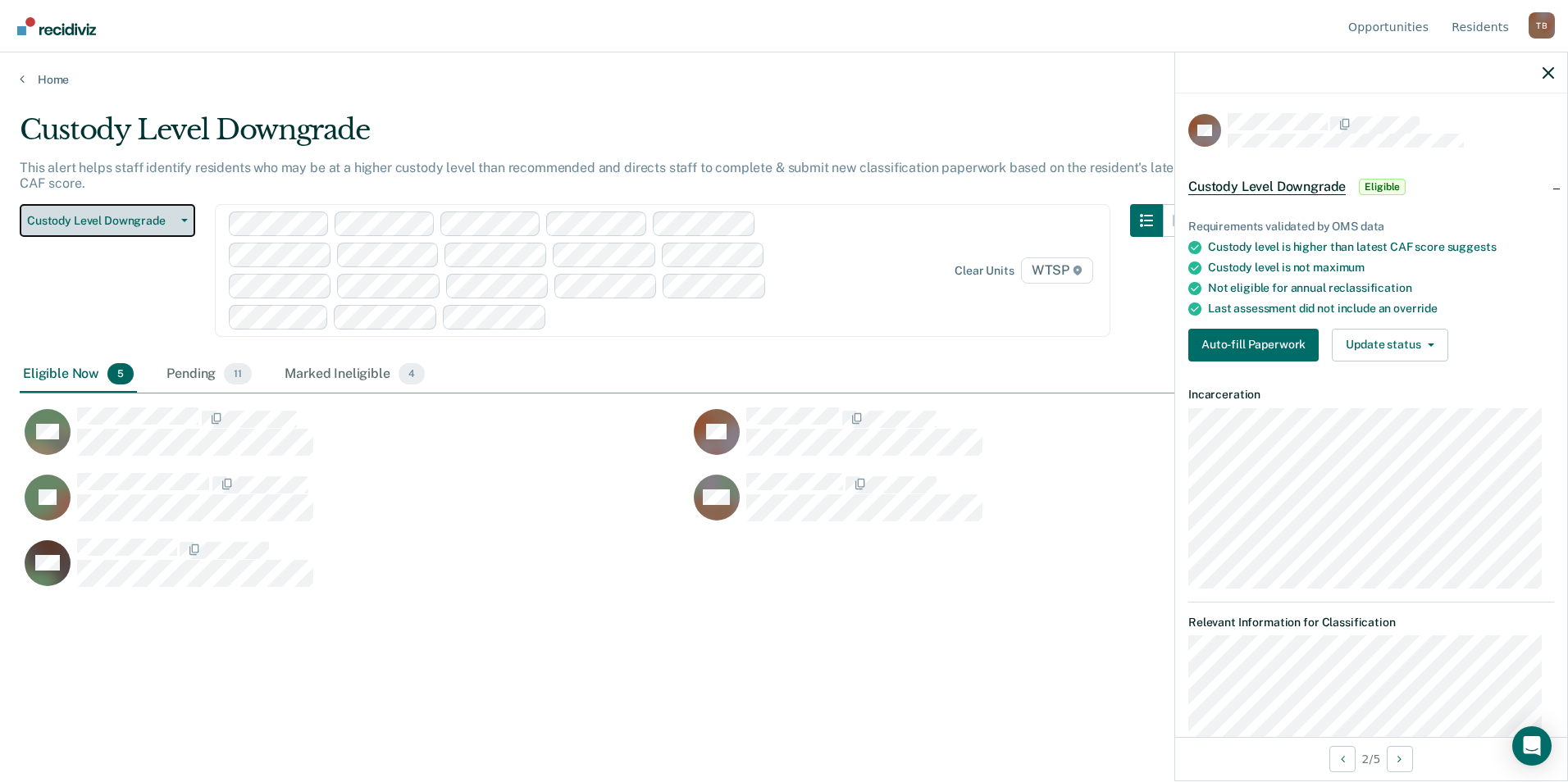
click at [184, 222] on icon "button" at bounding box center [185, 221] width 7 height 3
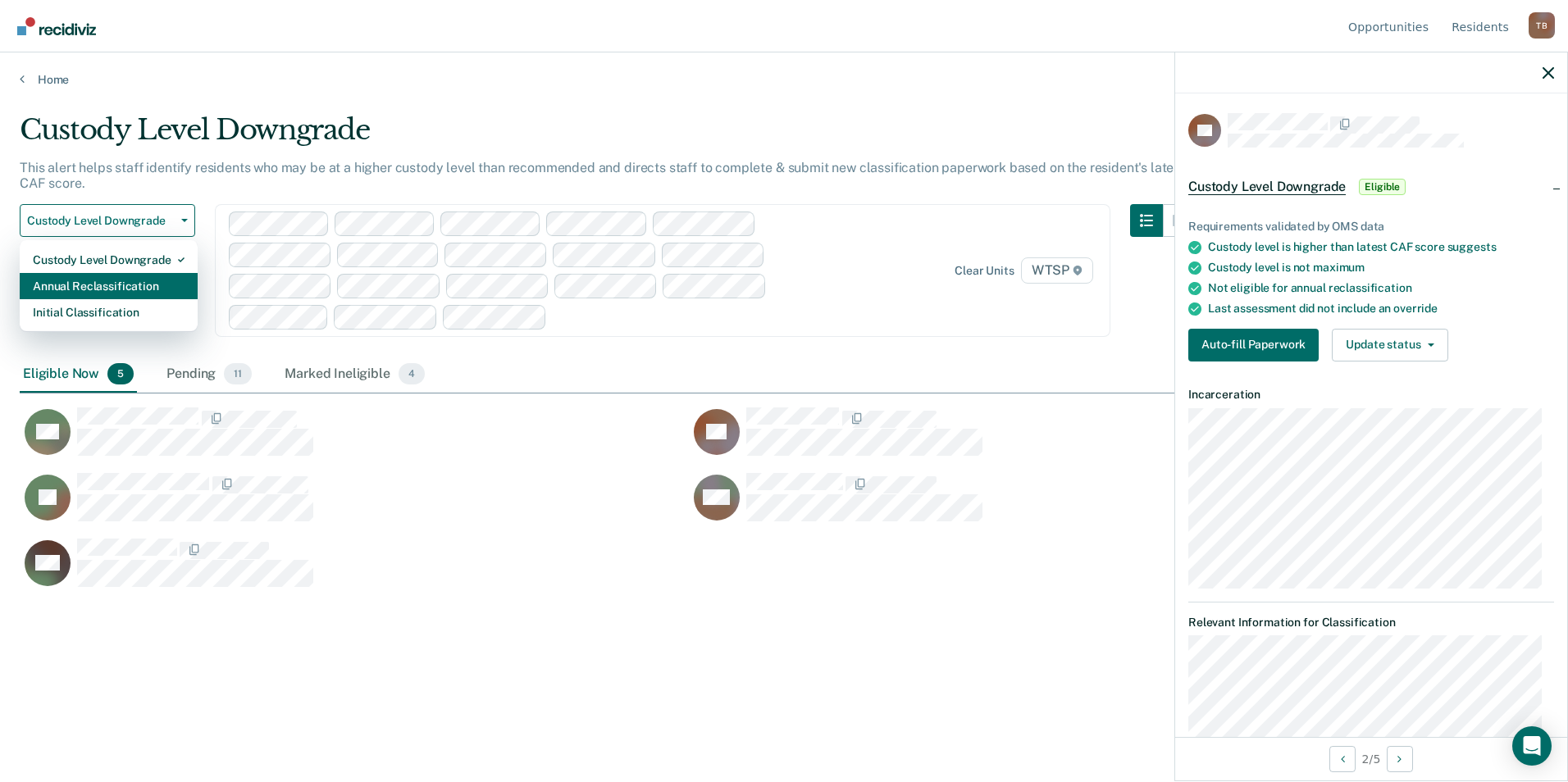
click at [98, 291] on div "Annual Reclassification" at bounding box center [108, 285] width 152 height 26
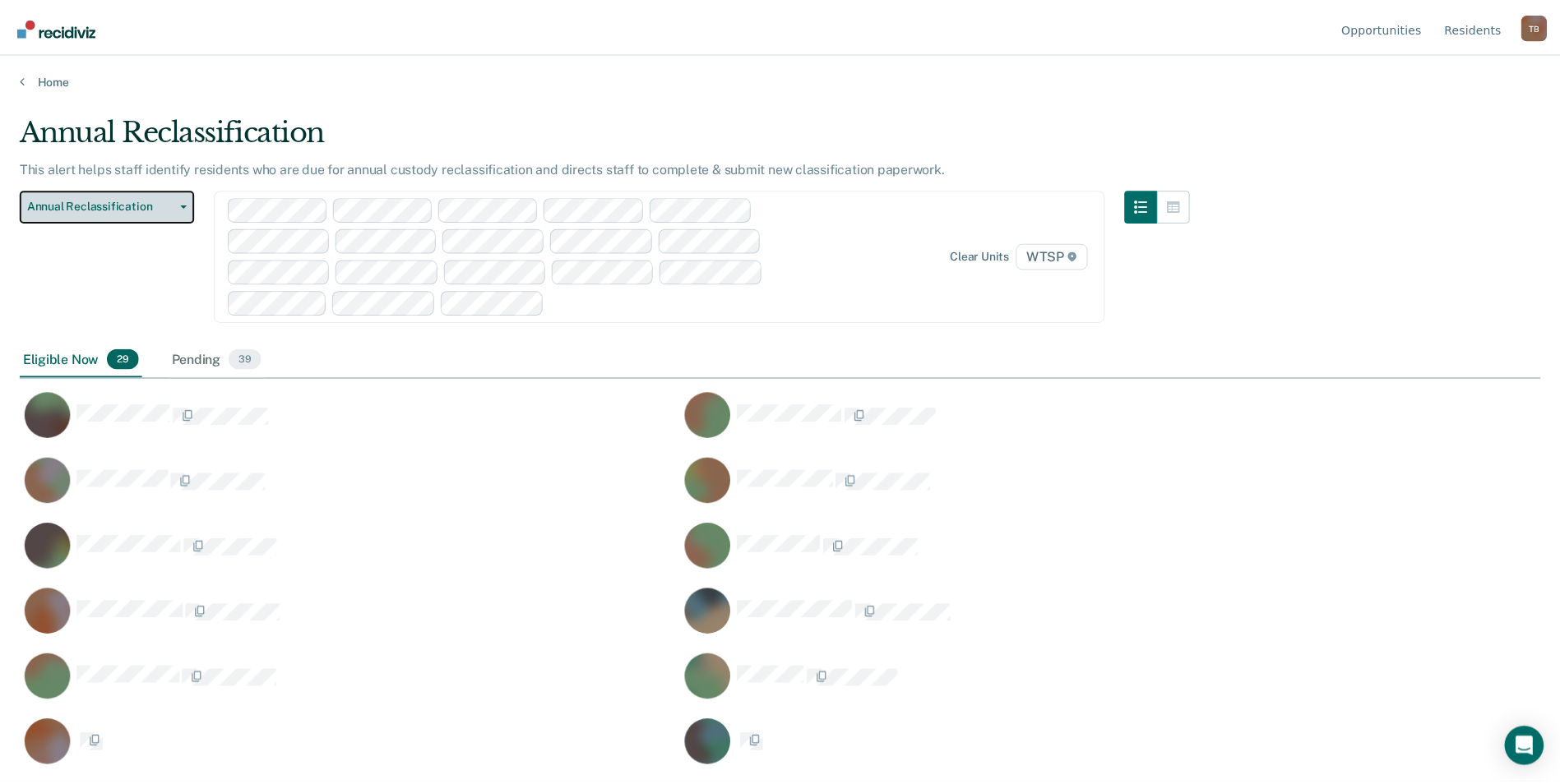
scroll to position [535, 1508]
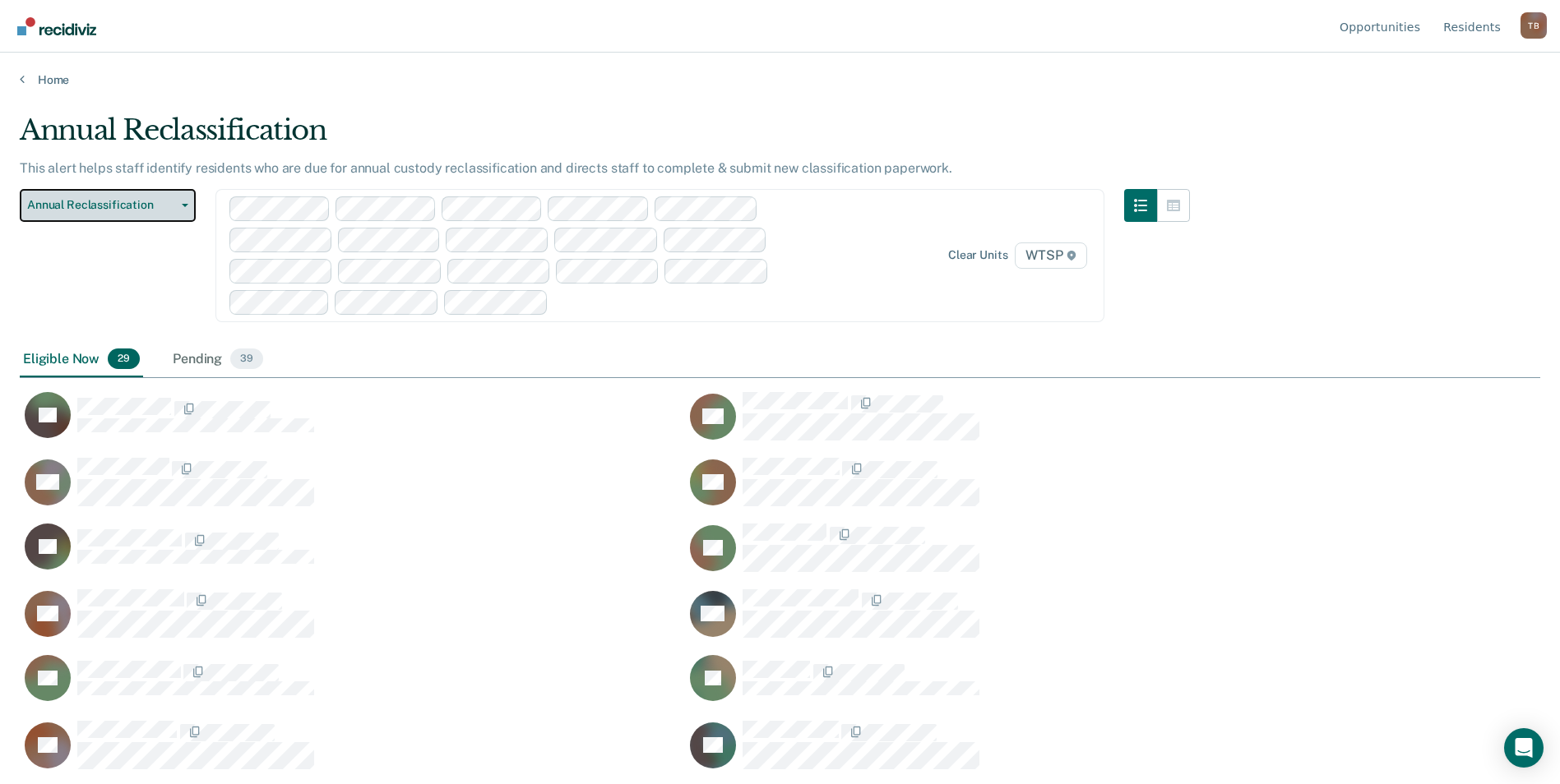
click at [183, 209] on button "Annual Reclassification" at bounding box center [107, 205] width 176 height 33
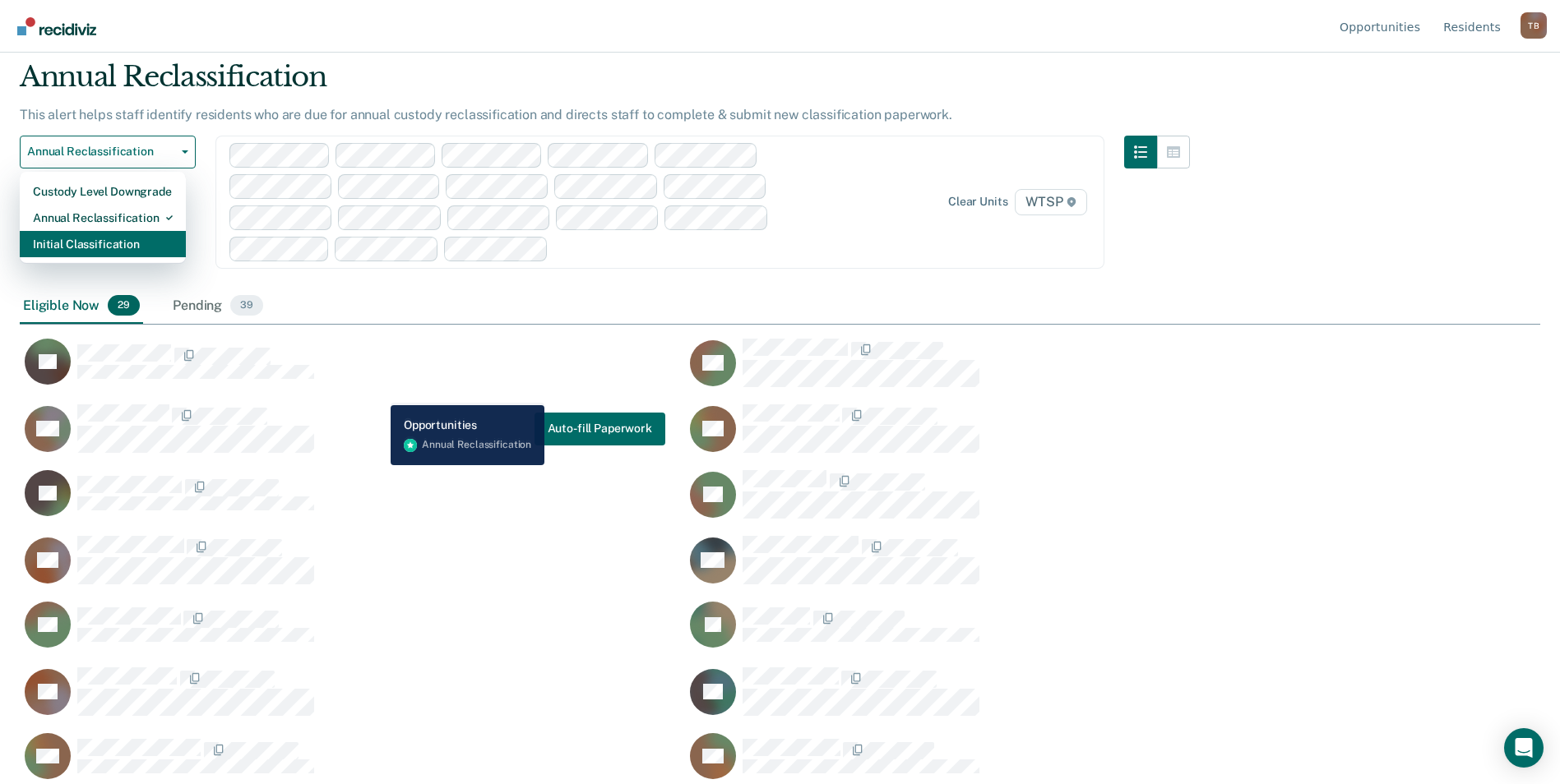
scroll to position [82, 0]
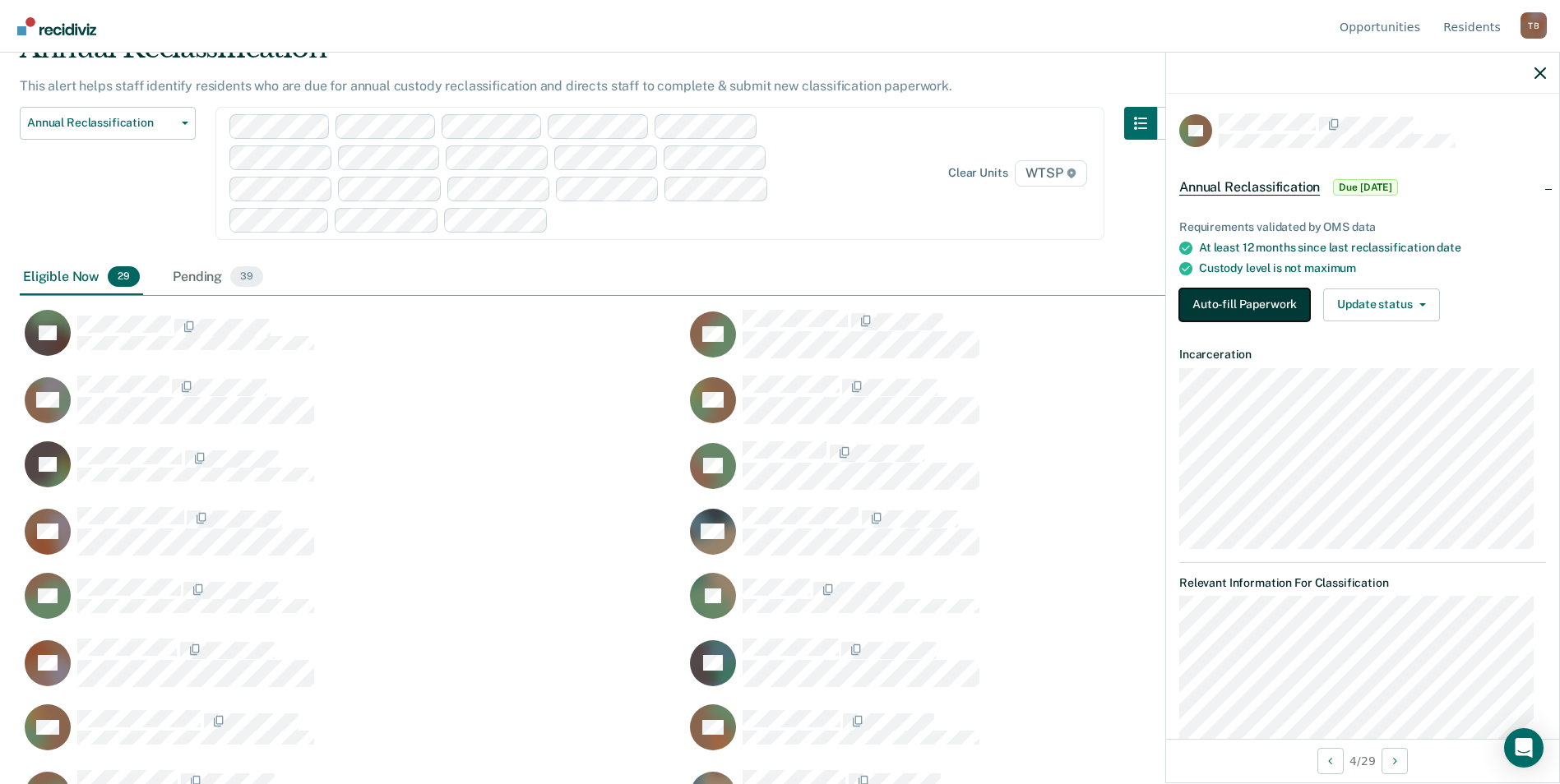
click at [1269, 305] on button "Auto-fill Paperwork" at bounding box center [1244, 305] width 130 height 33
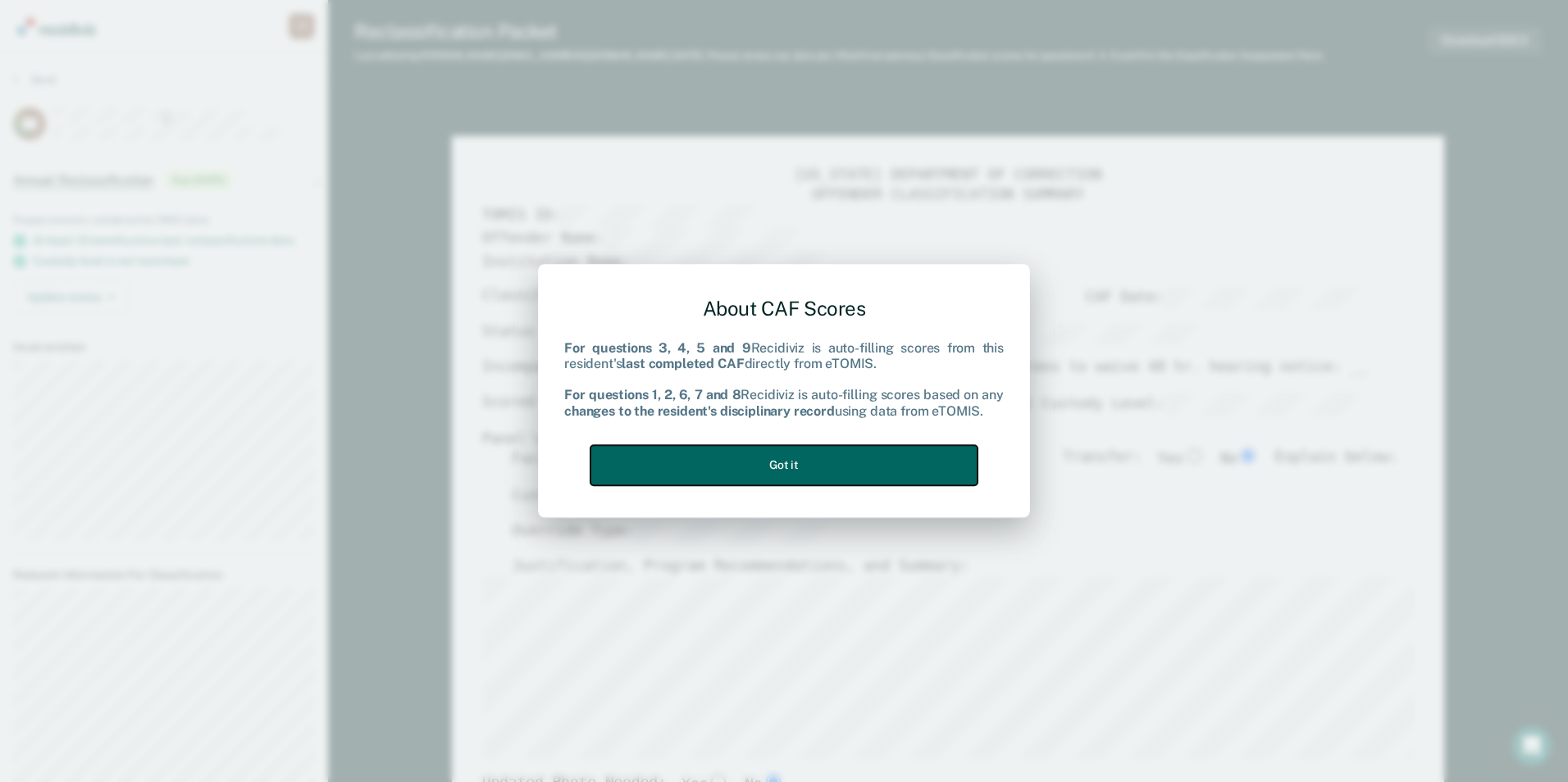
click at [928, 472] on button "Got it" at bounding box center [784, 466] width 387 height 40
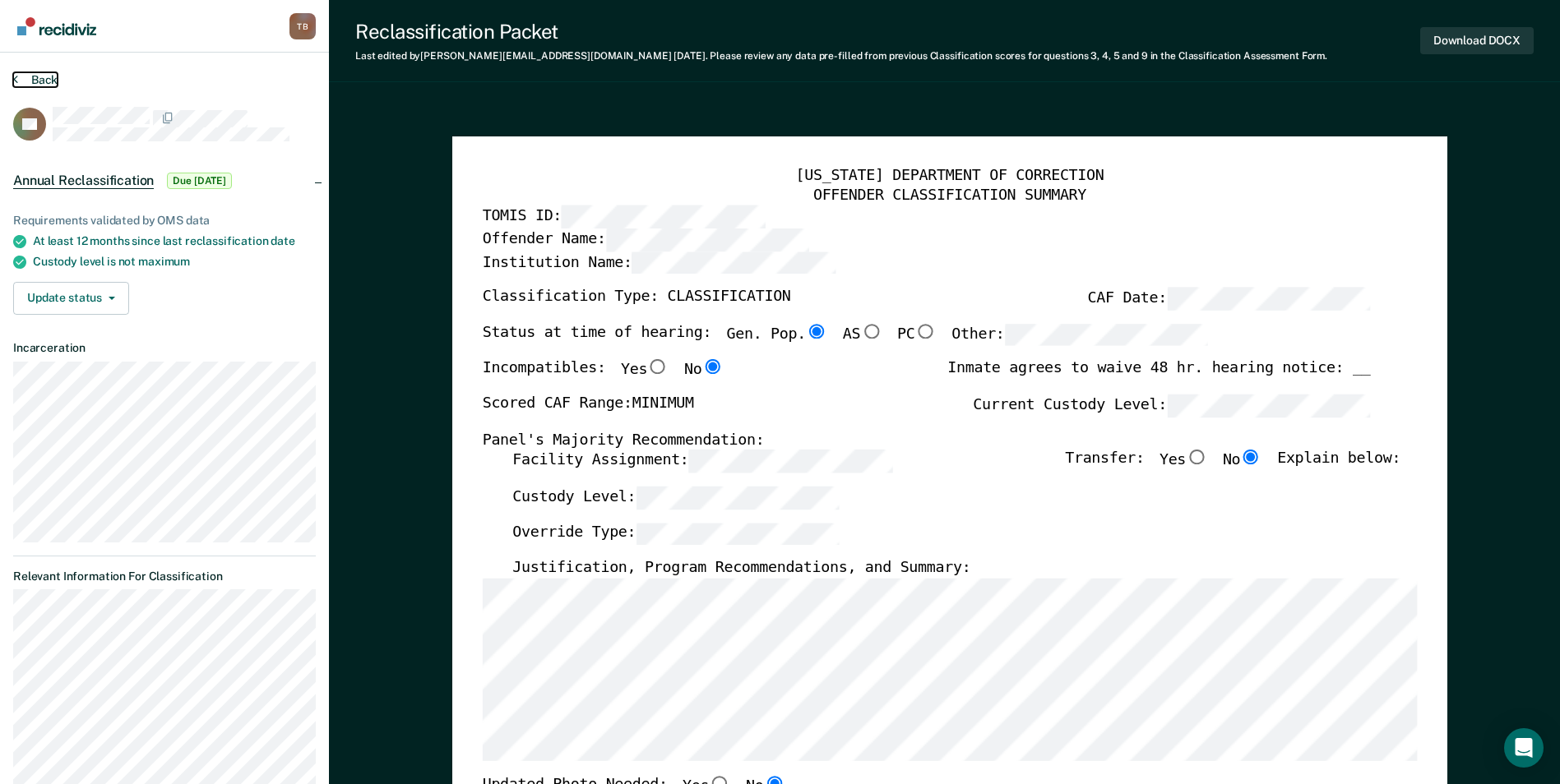
click at [31, 79] on button "Back" at bounding box center [35, 80] width 45 height 15
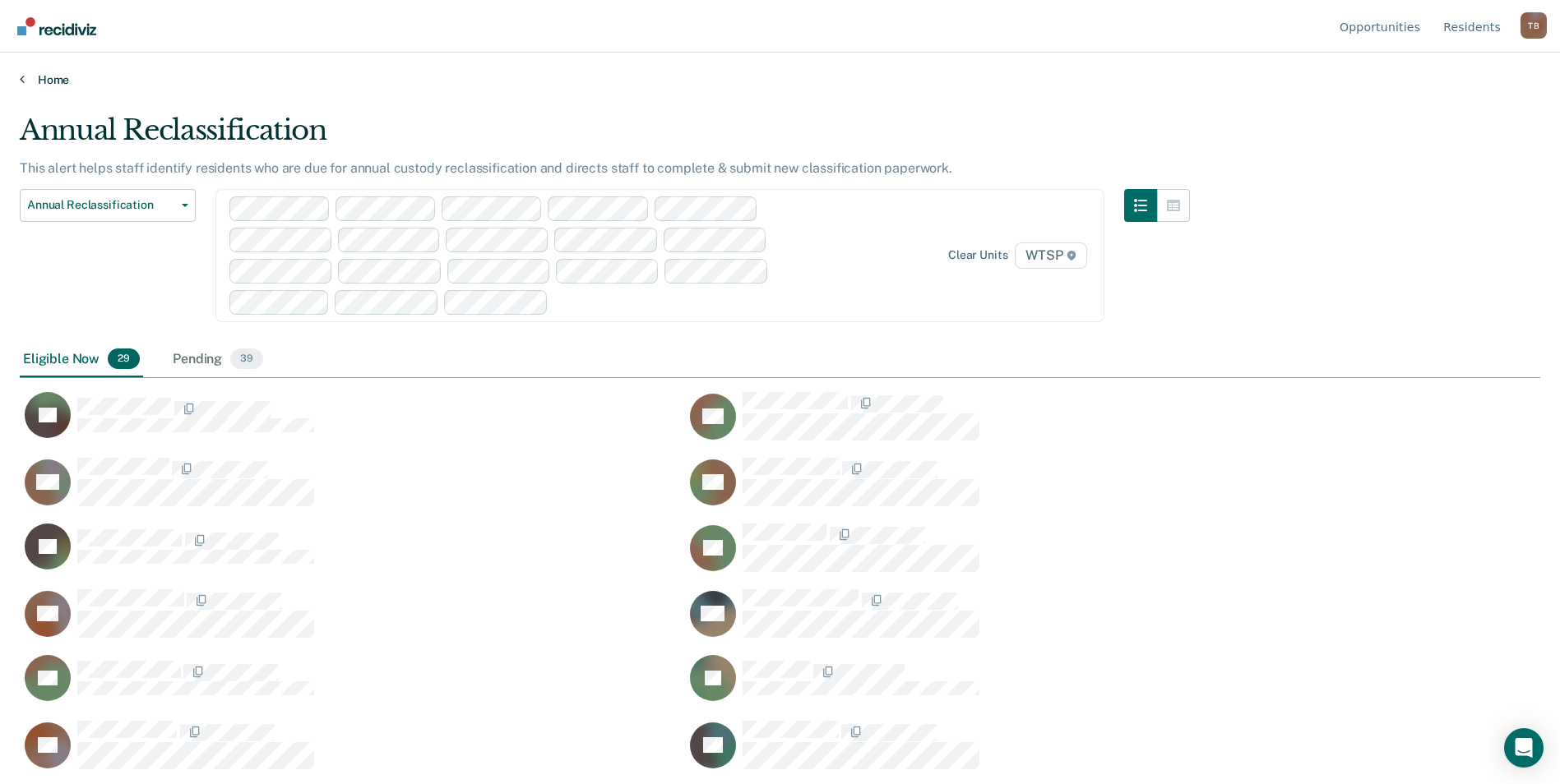
scroll to position [535, 1508]
click at [130, 286] on div "Annual Reclassification Custody Level Downgrade Annual Reclassification Initial…" at bounding box center [107, 266] width 176 height 153
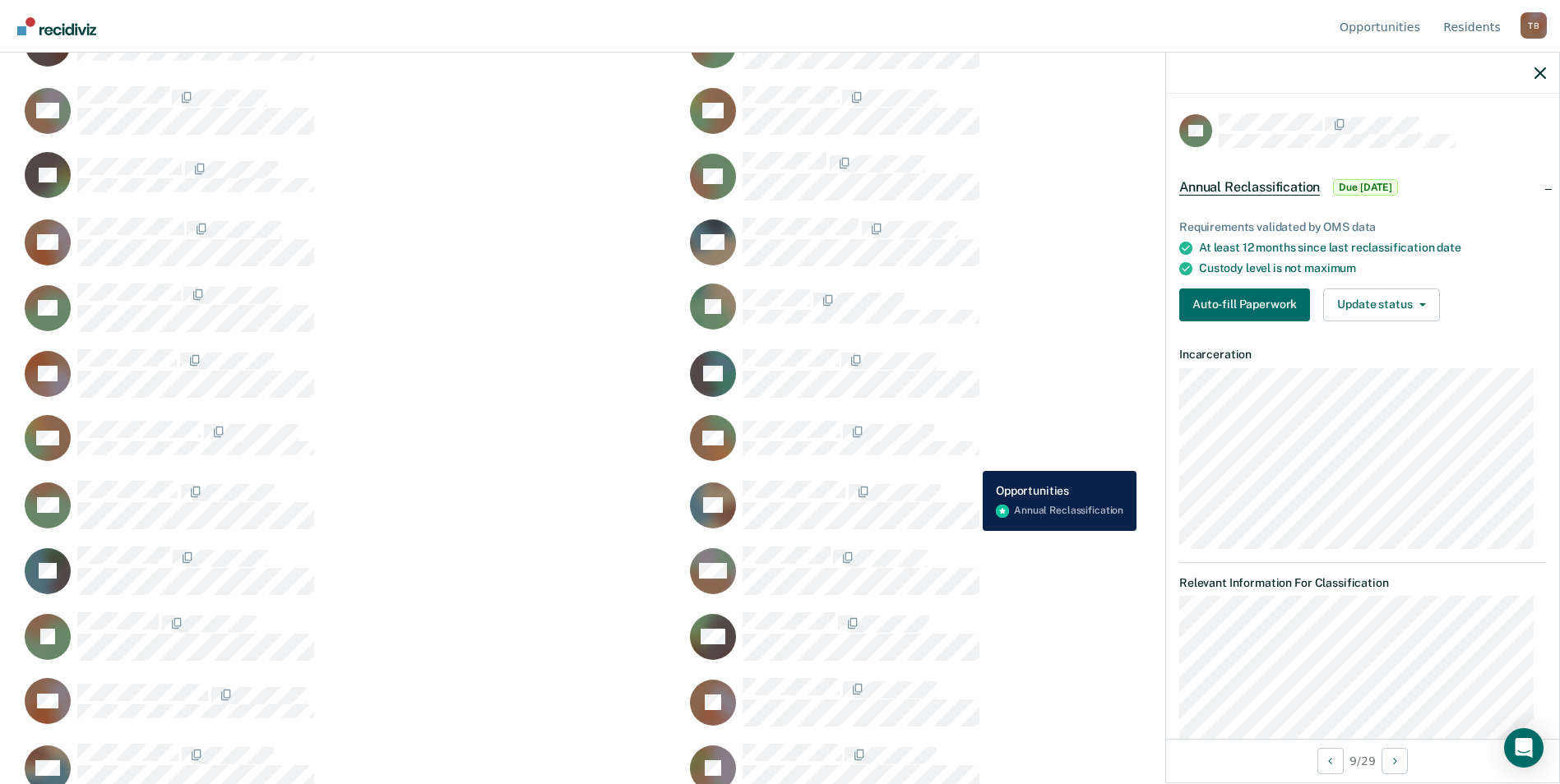
scroll to position [347, 0]
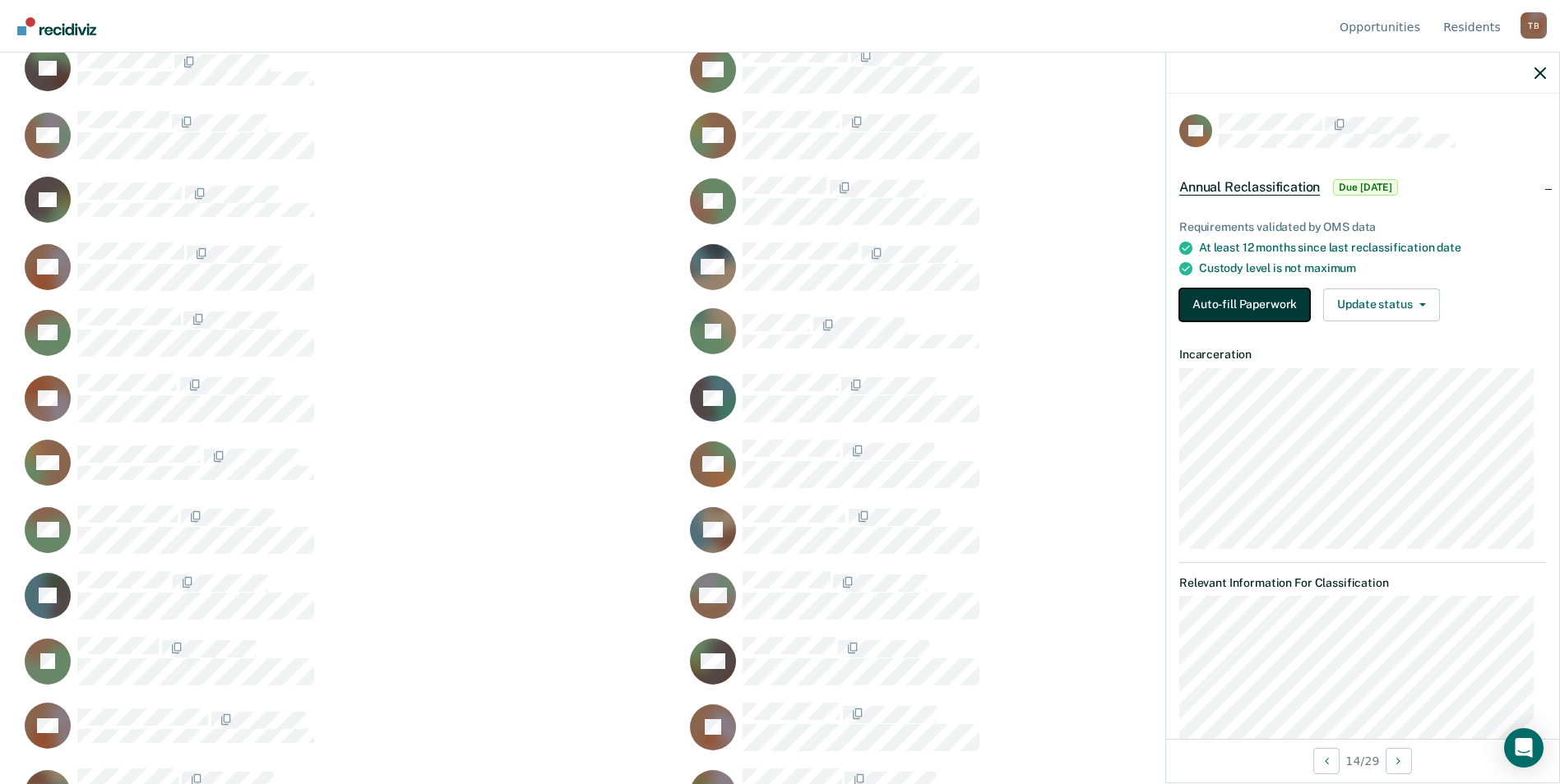
click at [1289, 307] on button "Auto-fill Paperwork" at bounding box center [1244, 305] width 130 height 33
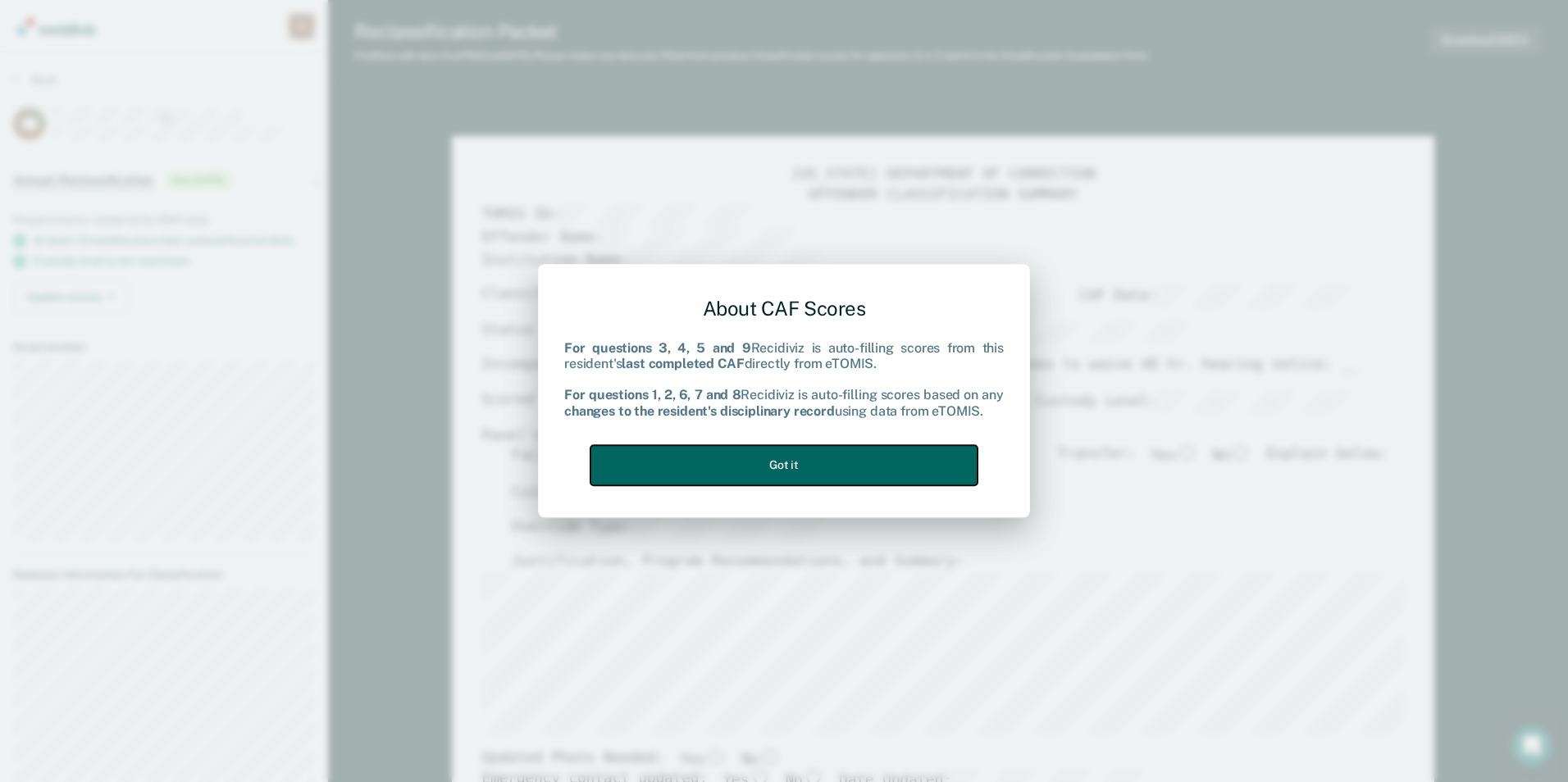
click at [968, 472] on button "Got it" at bounding box center [784, 466] width 387 height 40
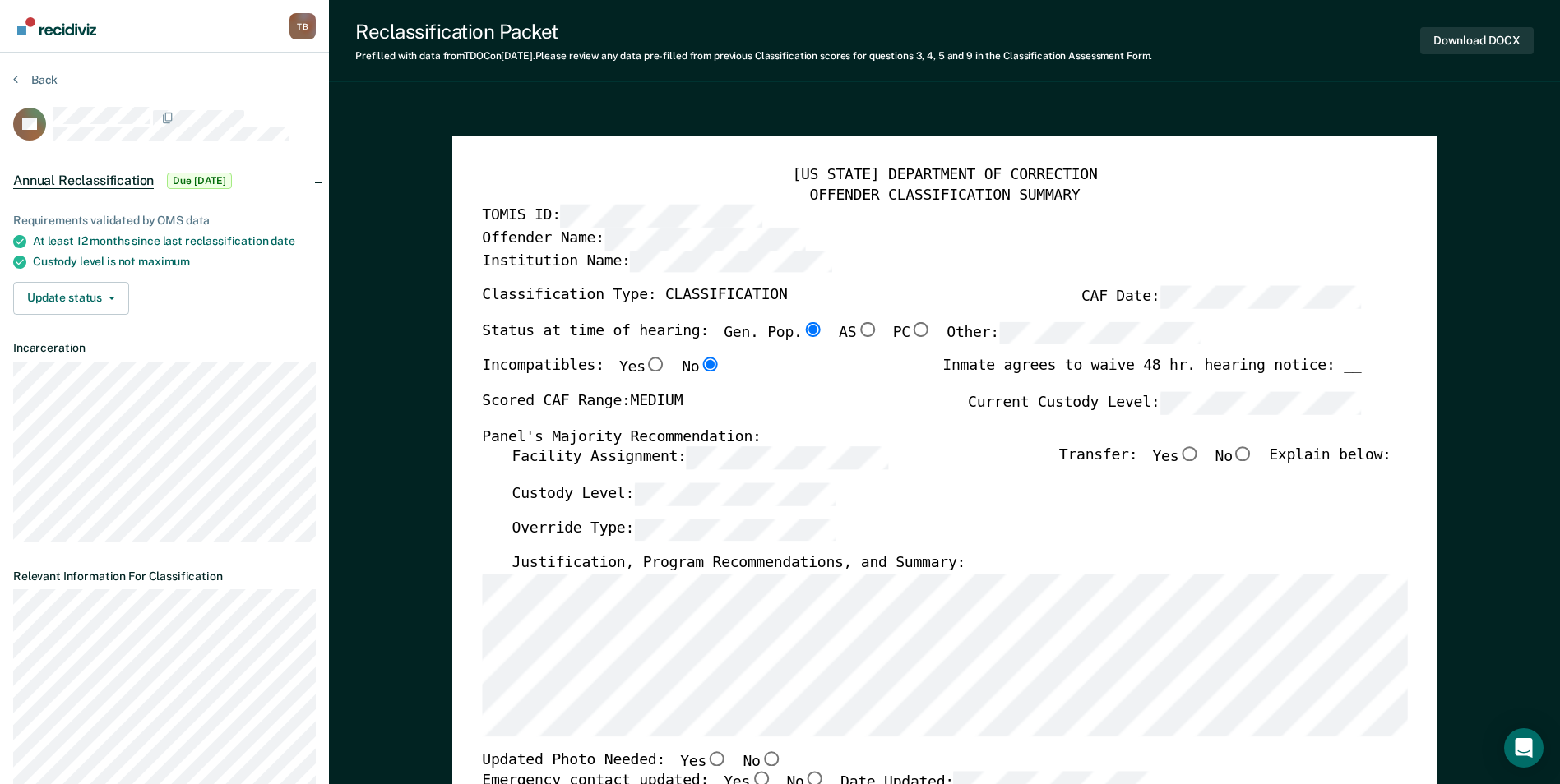
type textarea "x"
click at [29, 82] on button "Back" at bounding box center [35, 80] width 45 height 15
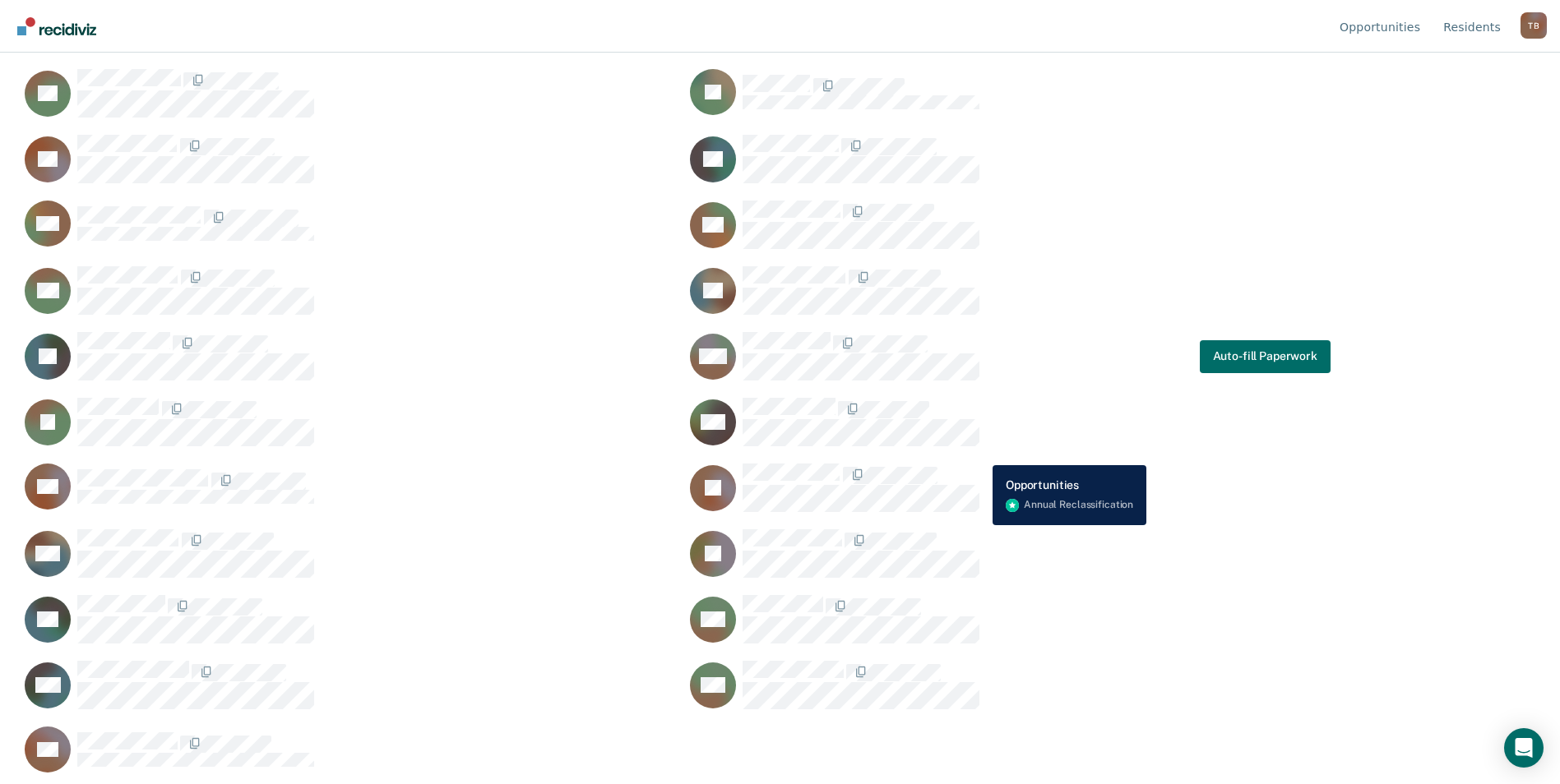
scroll to position [594, 0]
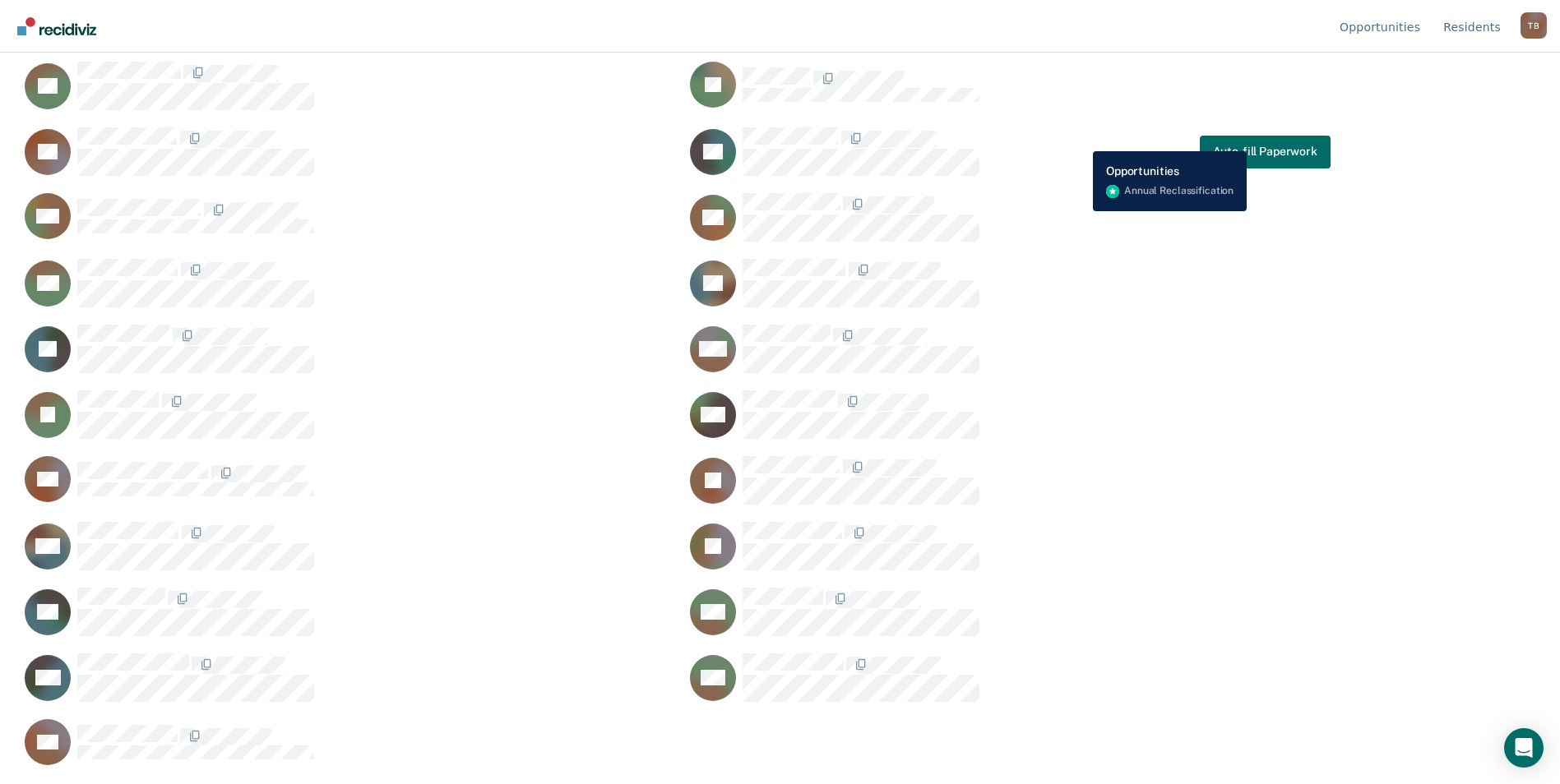
click at [1080, 139] on div "LH Auto-fill Paperwork" at bounding box center [1007, 151] width 645 height 50
